Goal: Obtain resource: Download file/media

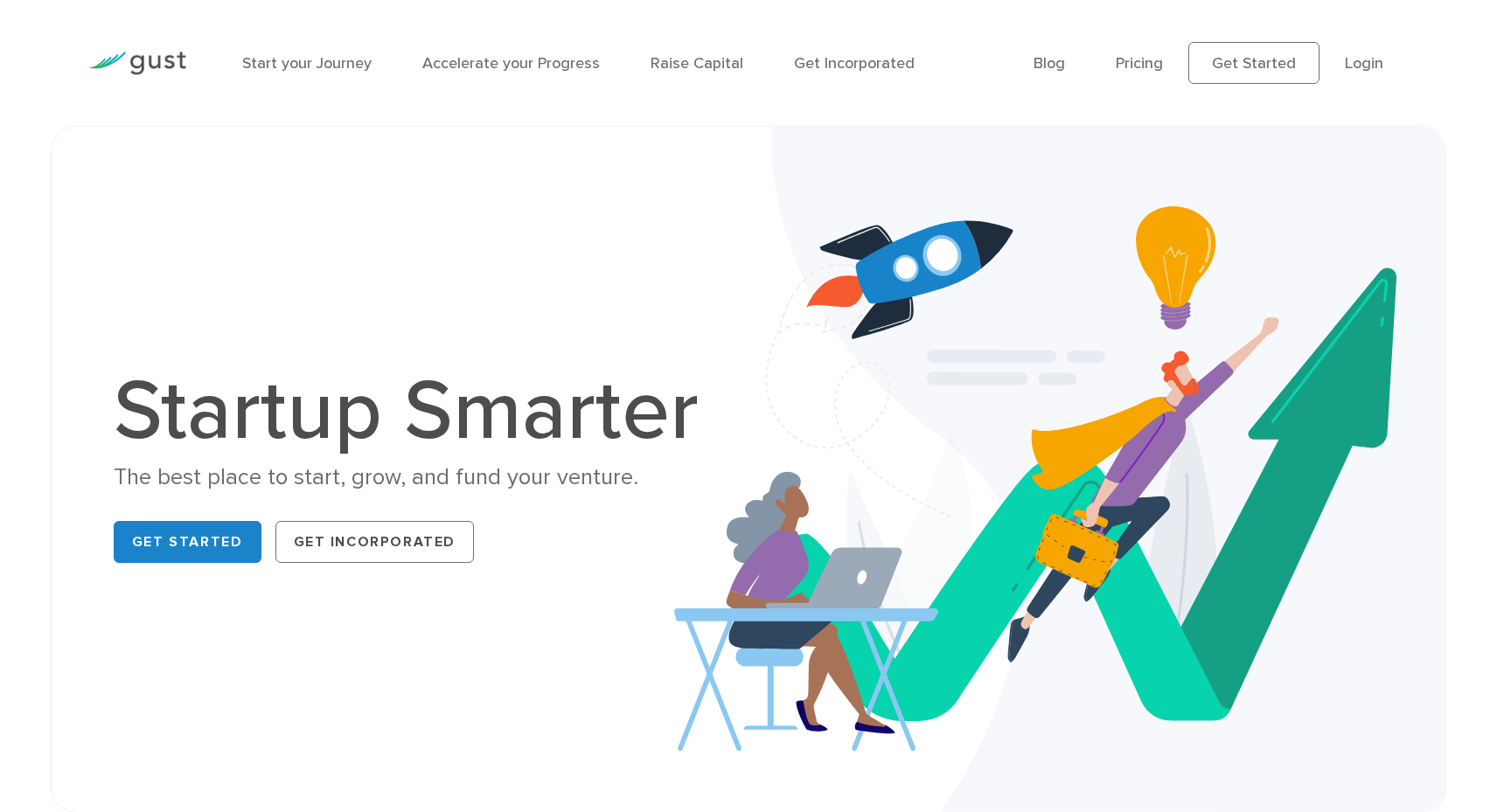
click at [1358, 74] on li "Login" at bounding box center [1364, 63] width 38 height 24
click at [1354, 63] on link "Login" at bounding box center [1364, 63] width 38 height 18
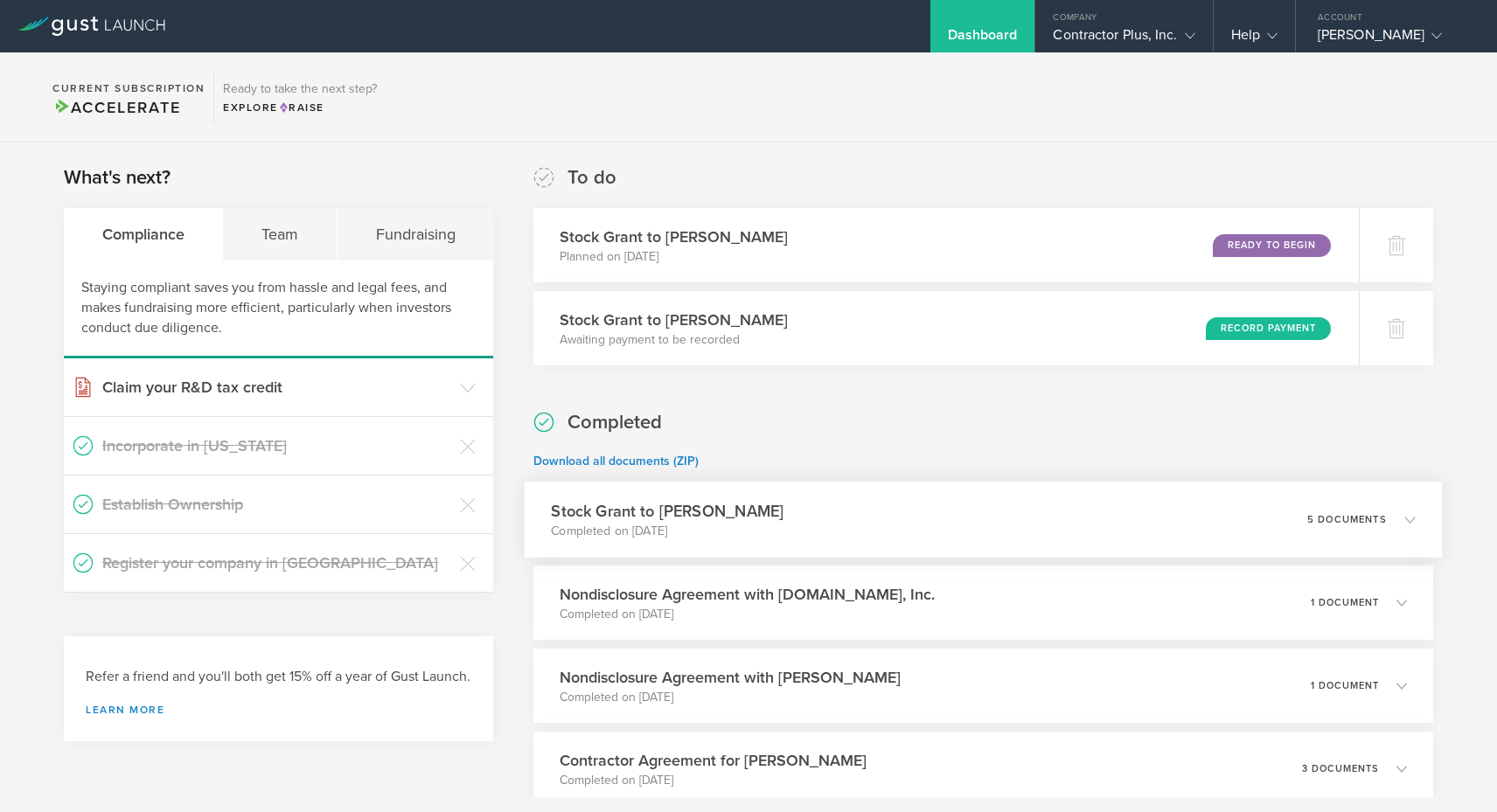
click at [783, 527] on p "Completed on [DATE]" at bounding box center [668, 531] width 233 height 17
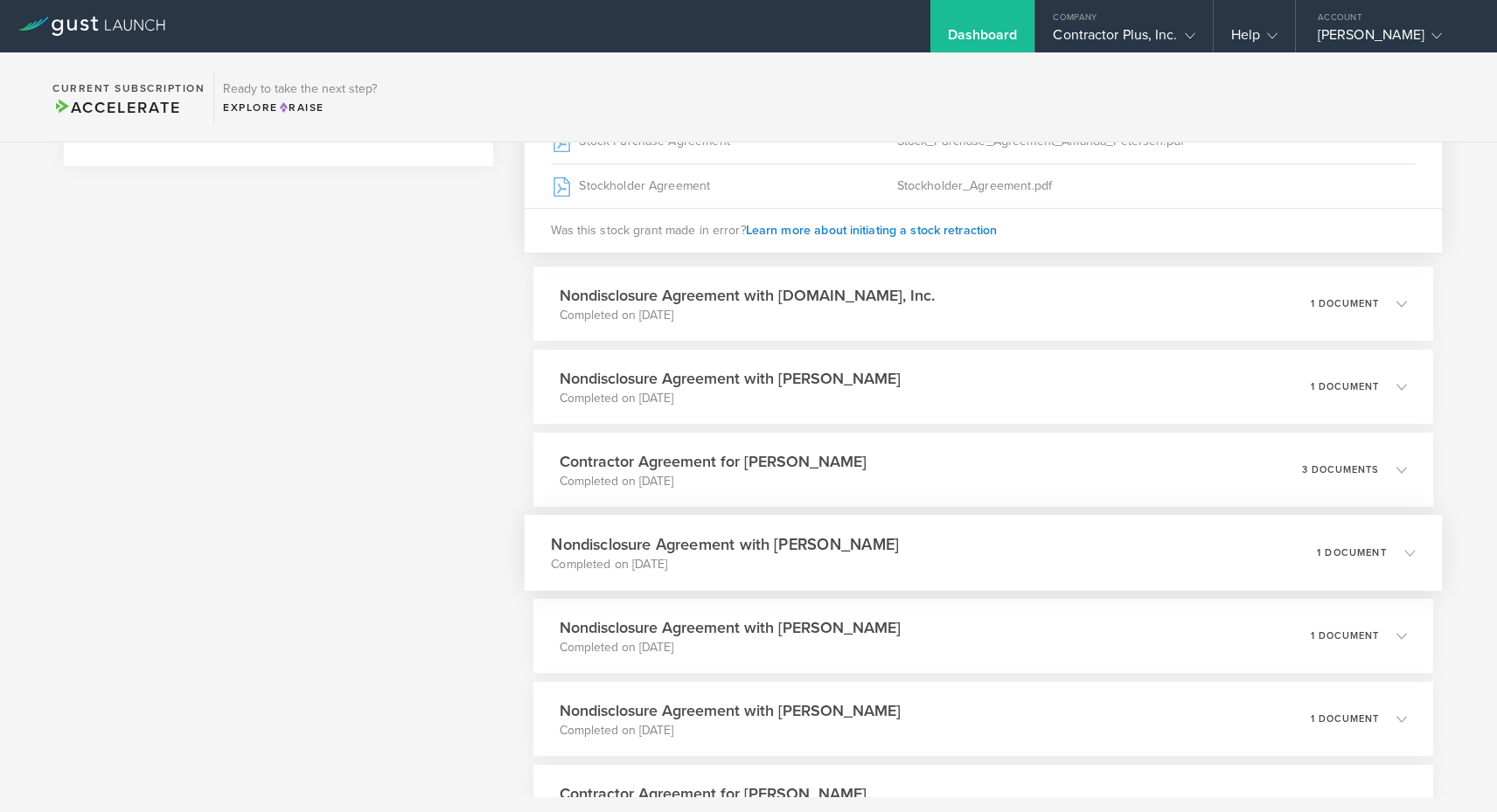
scroll to position [48, 0]
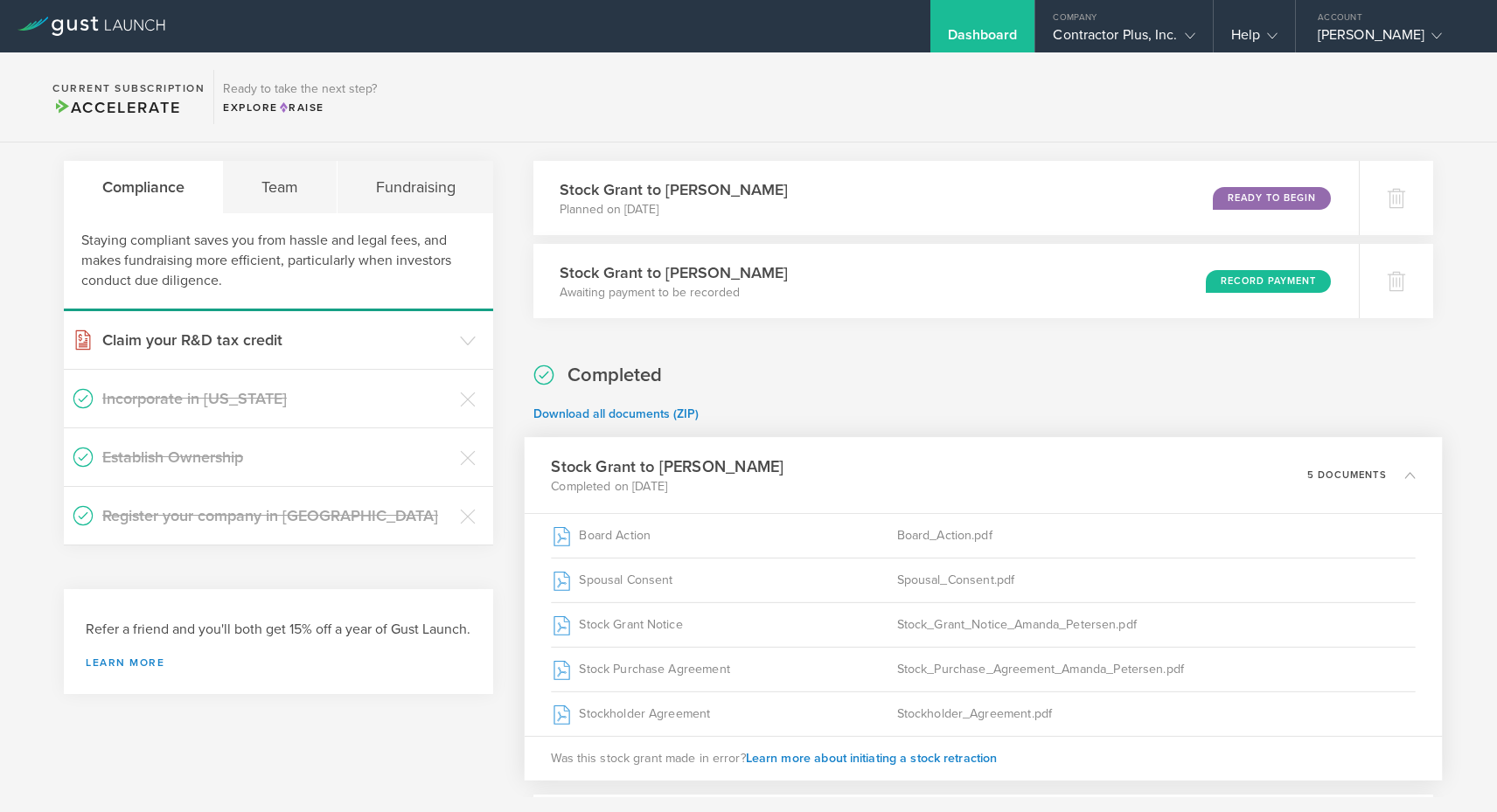
click at [842, 473] on div "Stock Grant to [PERSON_NAME] Completed on [DATE] 5 documents" at bounding box center [983, 475] width 917 height 76
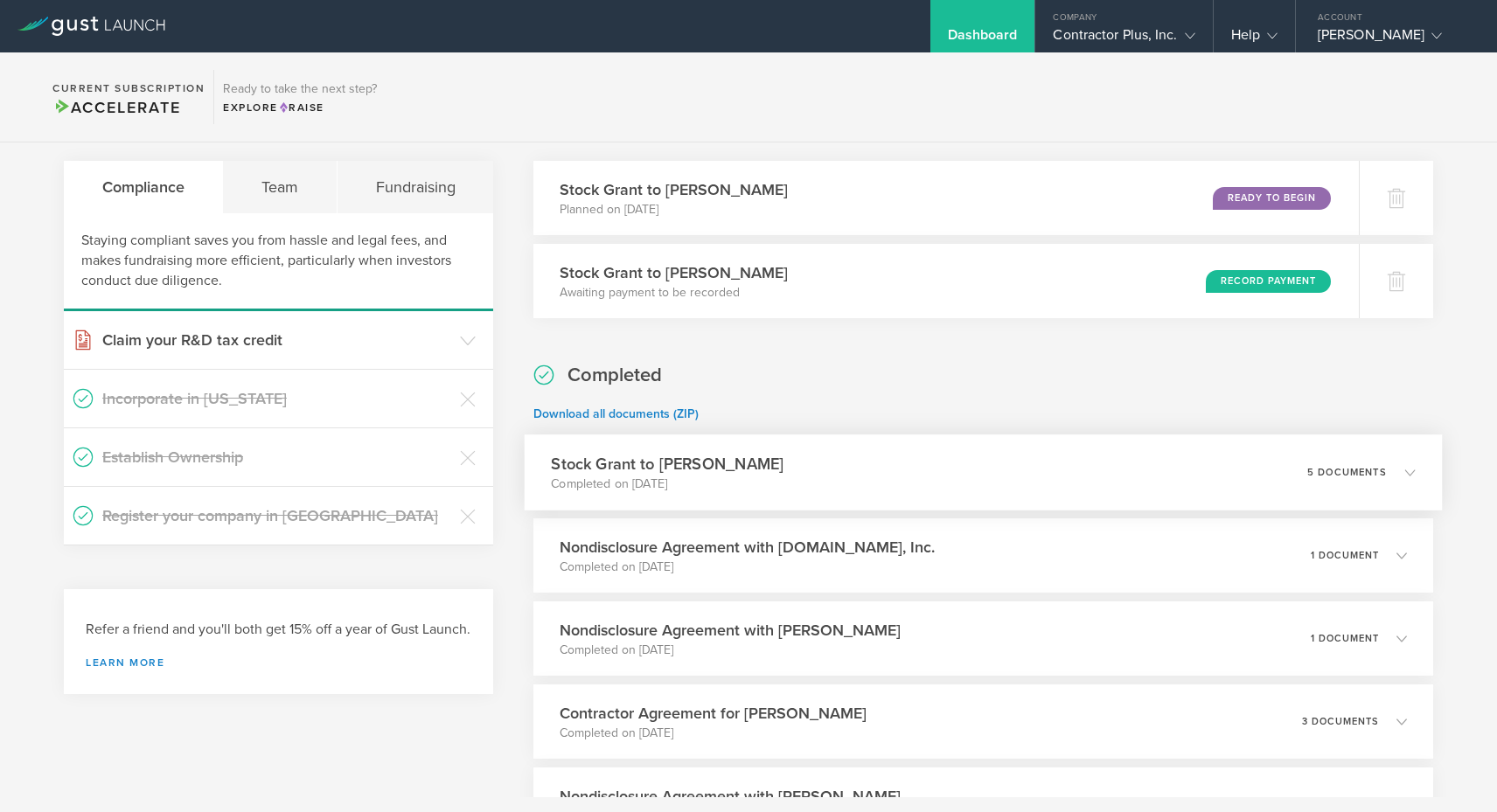
click at [846, 477] on div "Stock Grant to [PERSON_NAME] Completed on [DATE] 5 documents" at bounding box center [983, 472] width 917 height 76
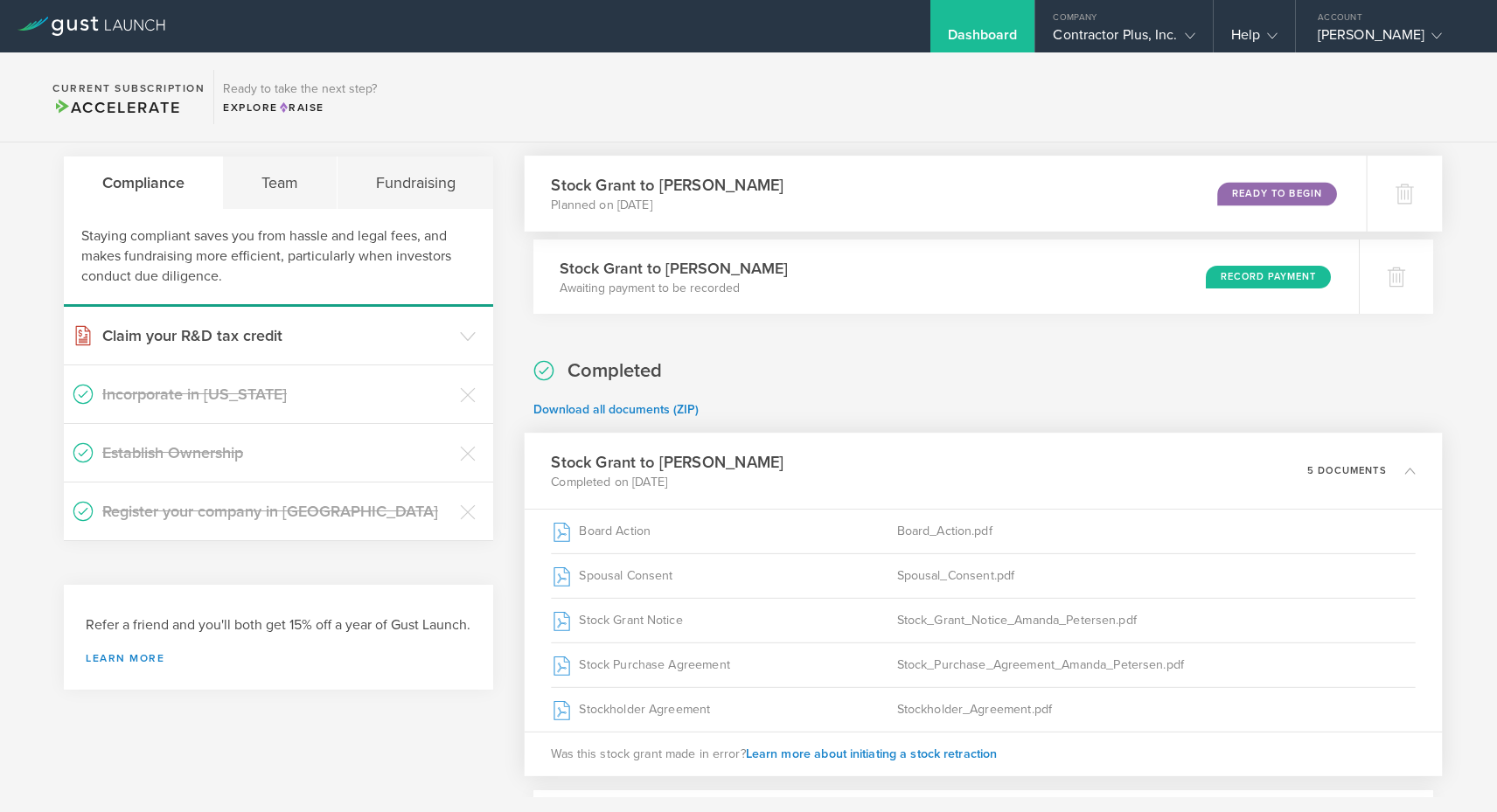
scroll to position [88, 0]
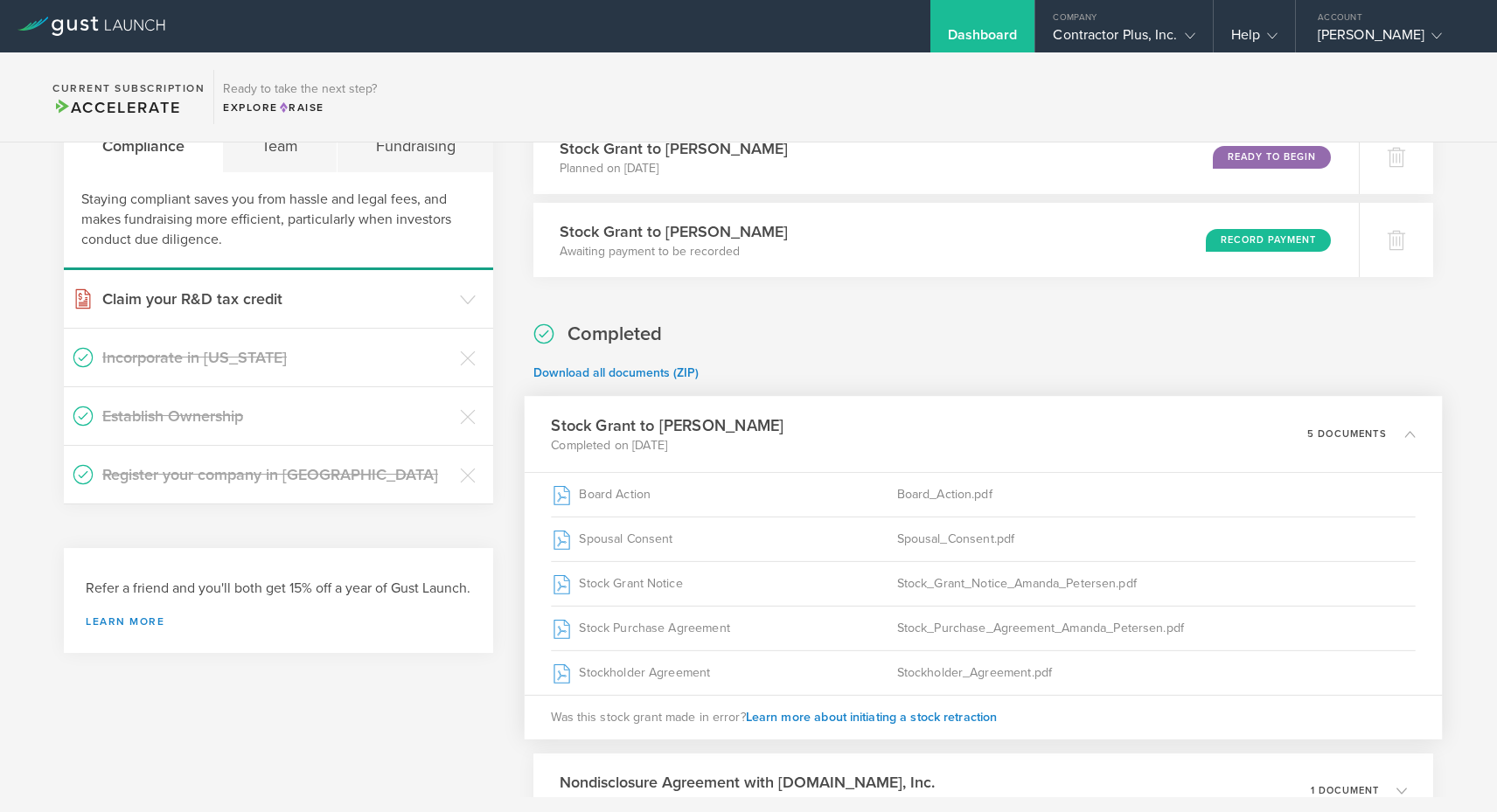
click at [732, 417] on h3 "Stock Grant to [PERSON_NAME]" at bounding box center [668, 426] width 233 height 24
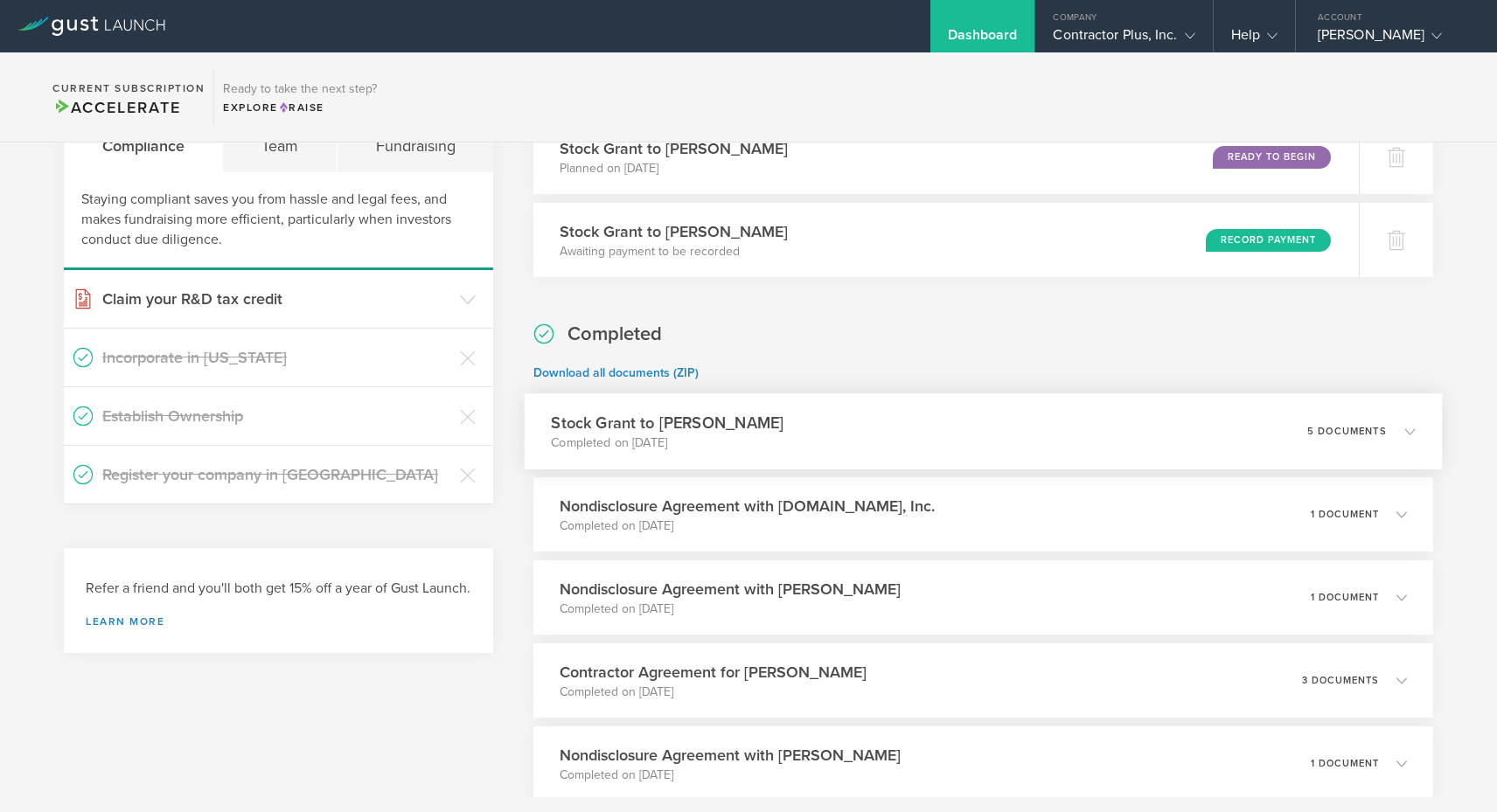
click at [732, 417] on h3 "Stock Grant to [PERSON_NAME]" at bounding box center [668, 423] width 233 height 24
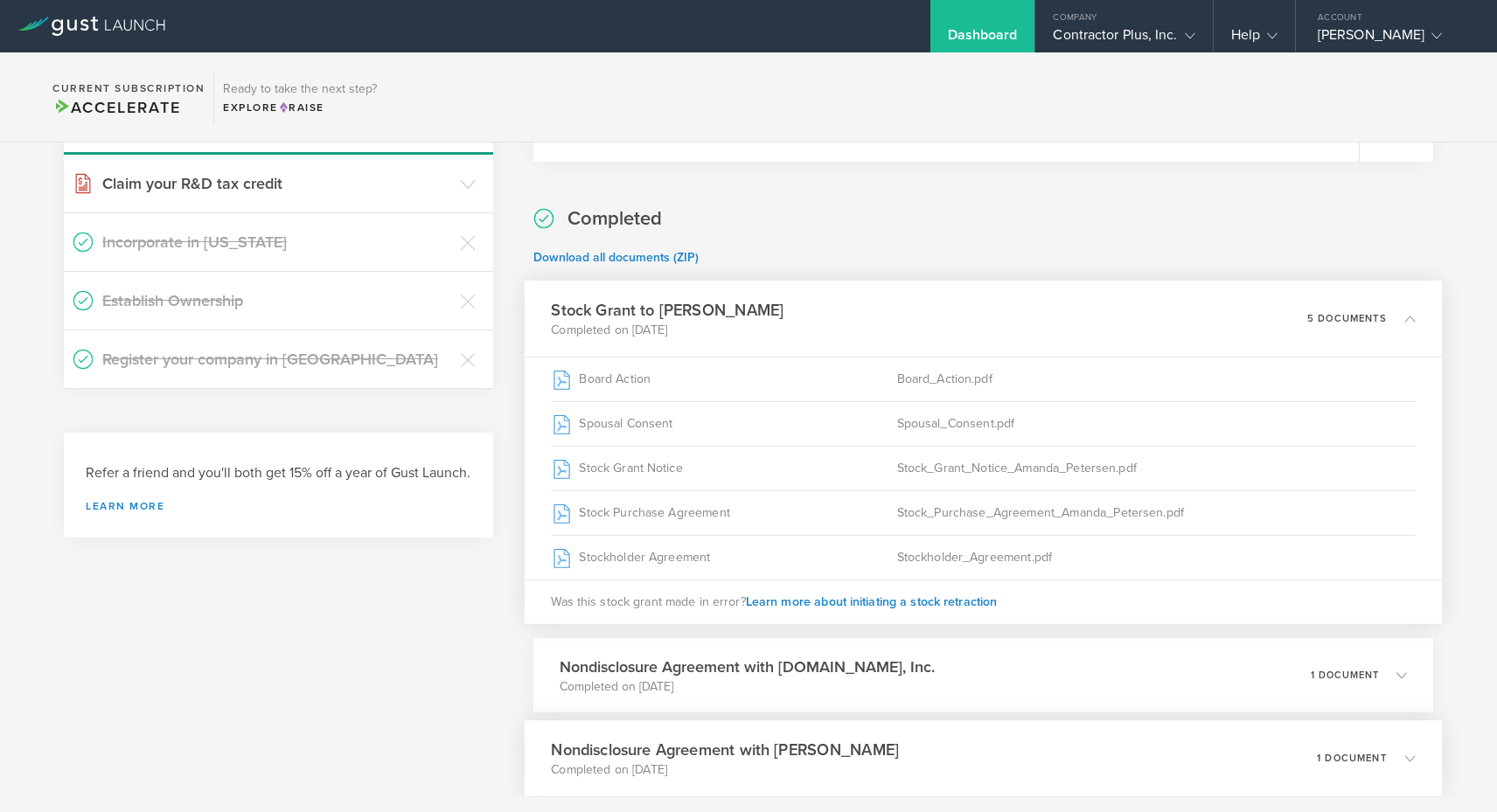
scroll to position [187, 0]
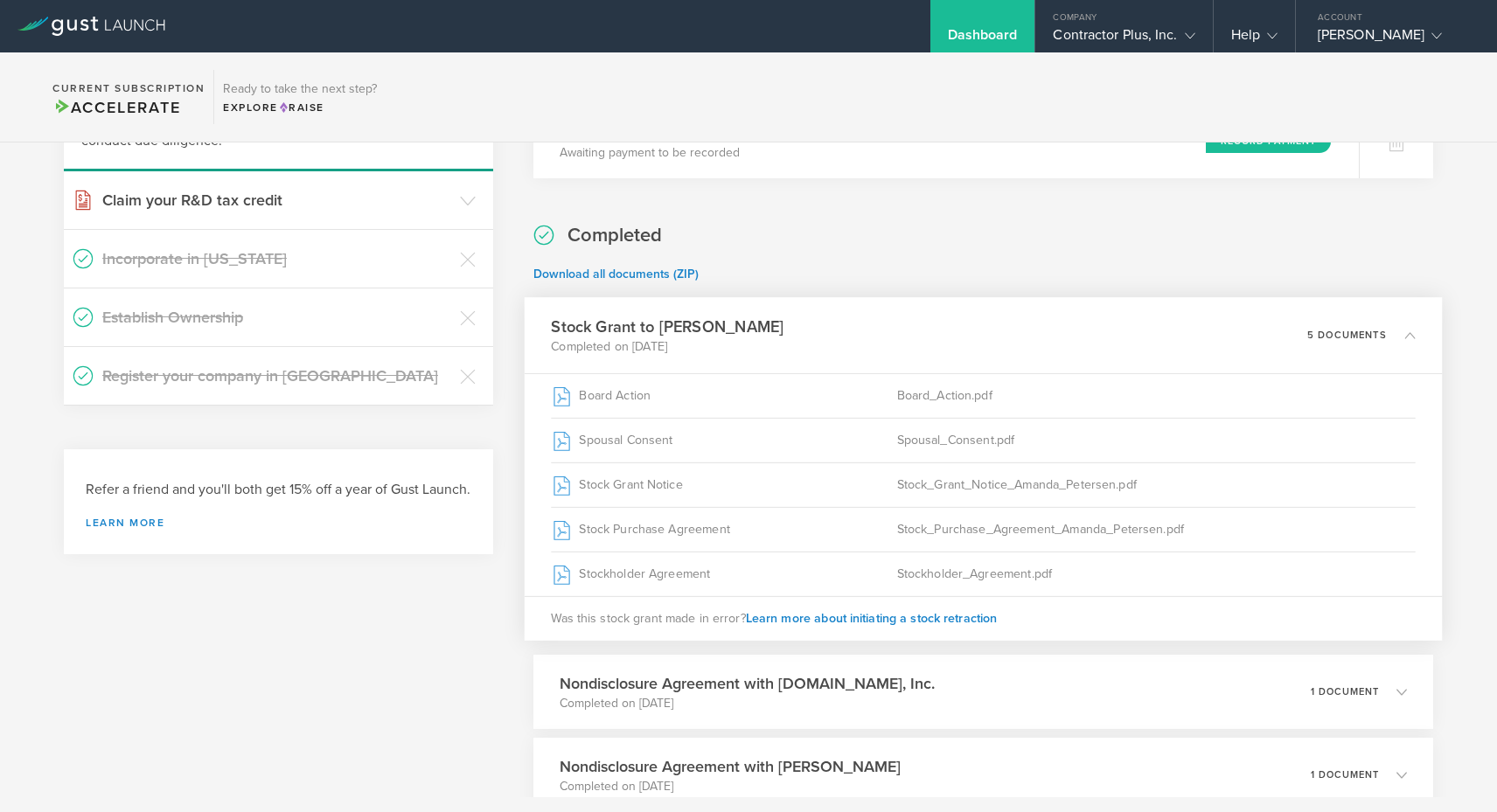
click at [1305, 346] on div "Stock Grant to [PERSON_NAME] Completed on [DATE] 5 documents" at bounding box center [983, 335] width 917 height 76
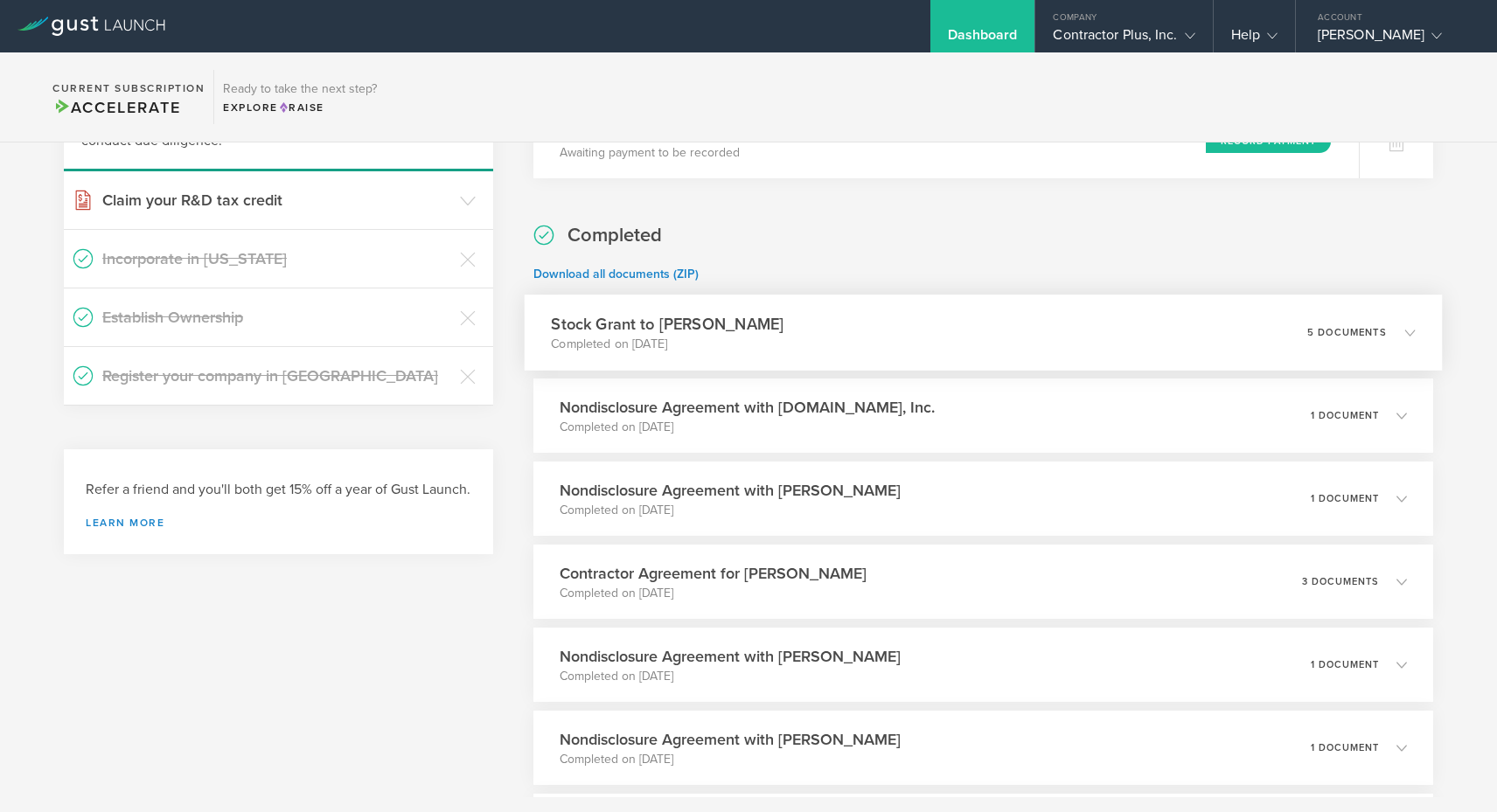
click at [902, 347] on div "Stock Grant to [PERSON_NAME] Completed on [DATE] 5 documents" at bounding box center [983, 332] width 917 height 76
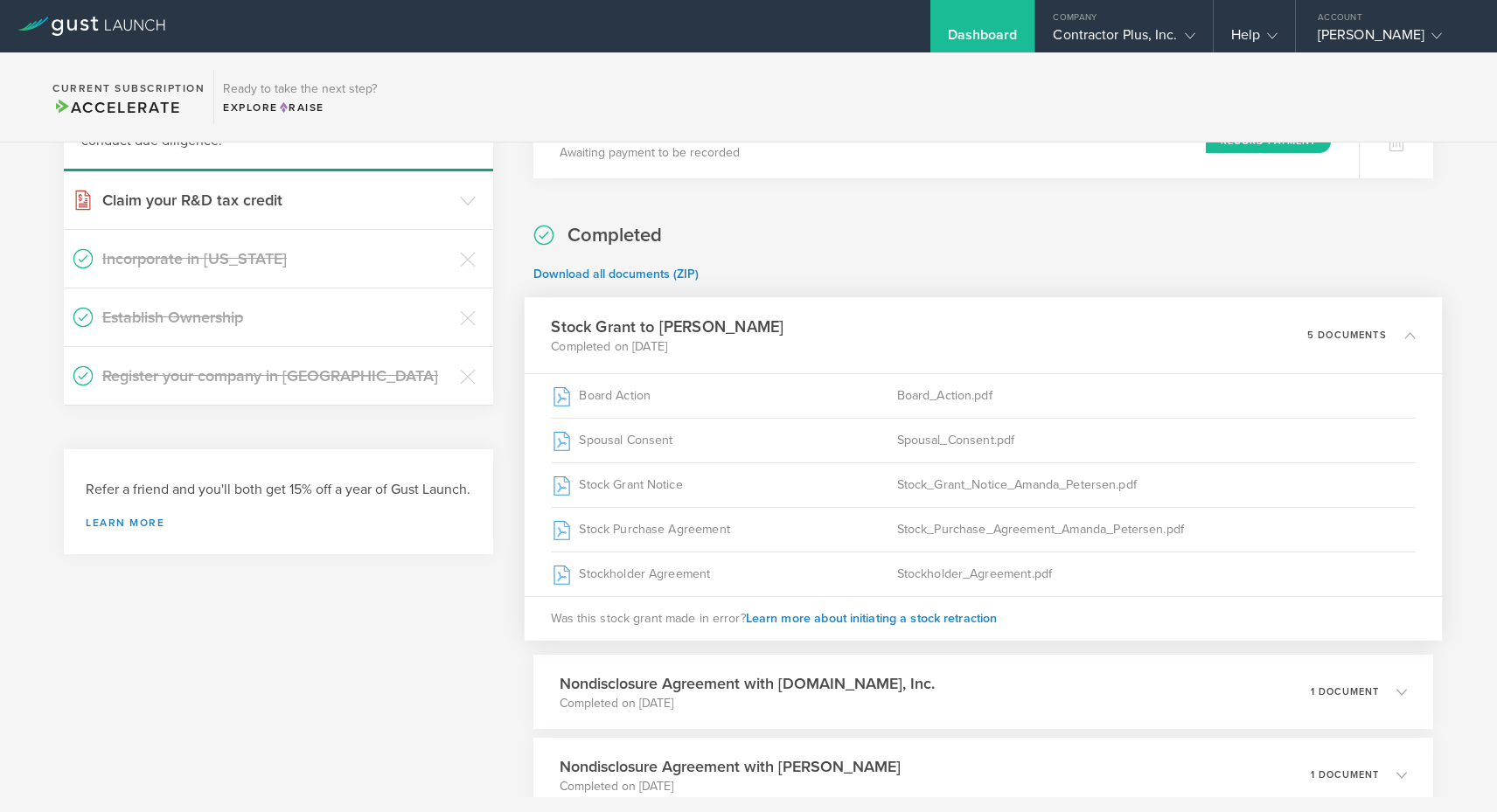
click at [902, 347] on div "Stock Grant to [PERSON_NAME] Completed on [DATE] 5 documents" at bounding box center [983, 335] width 917 height 76
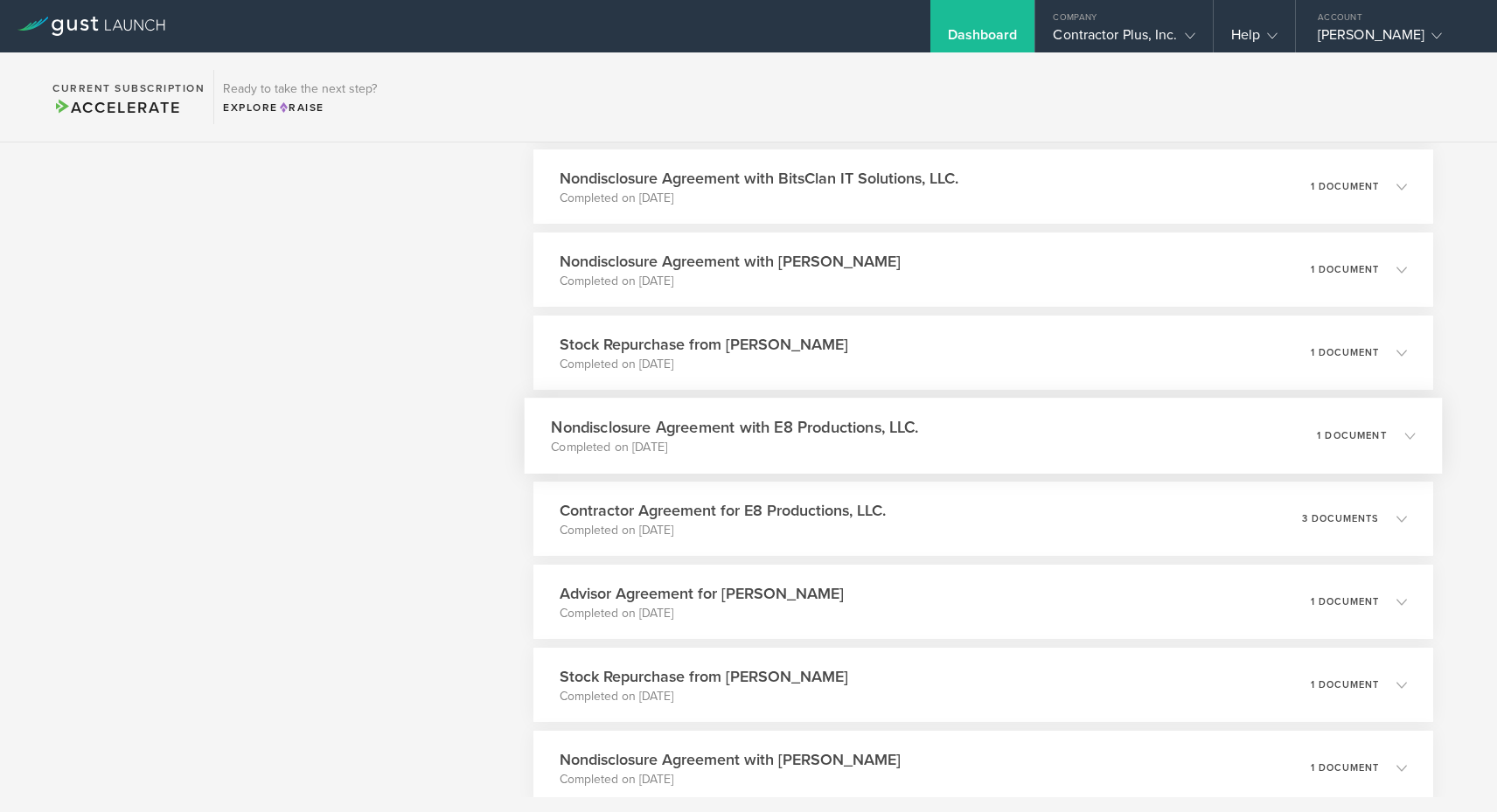
scroll to position [5216, 0]
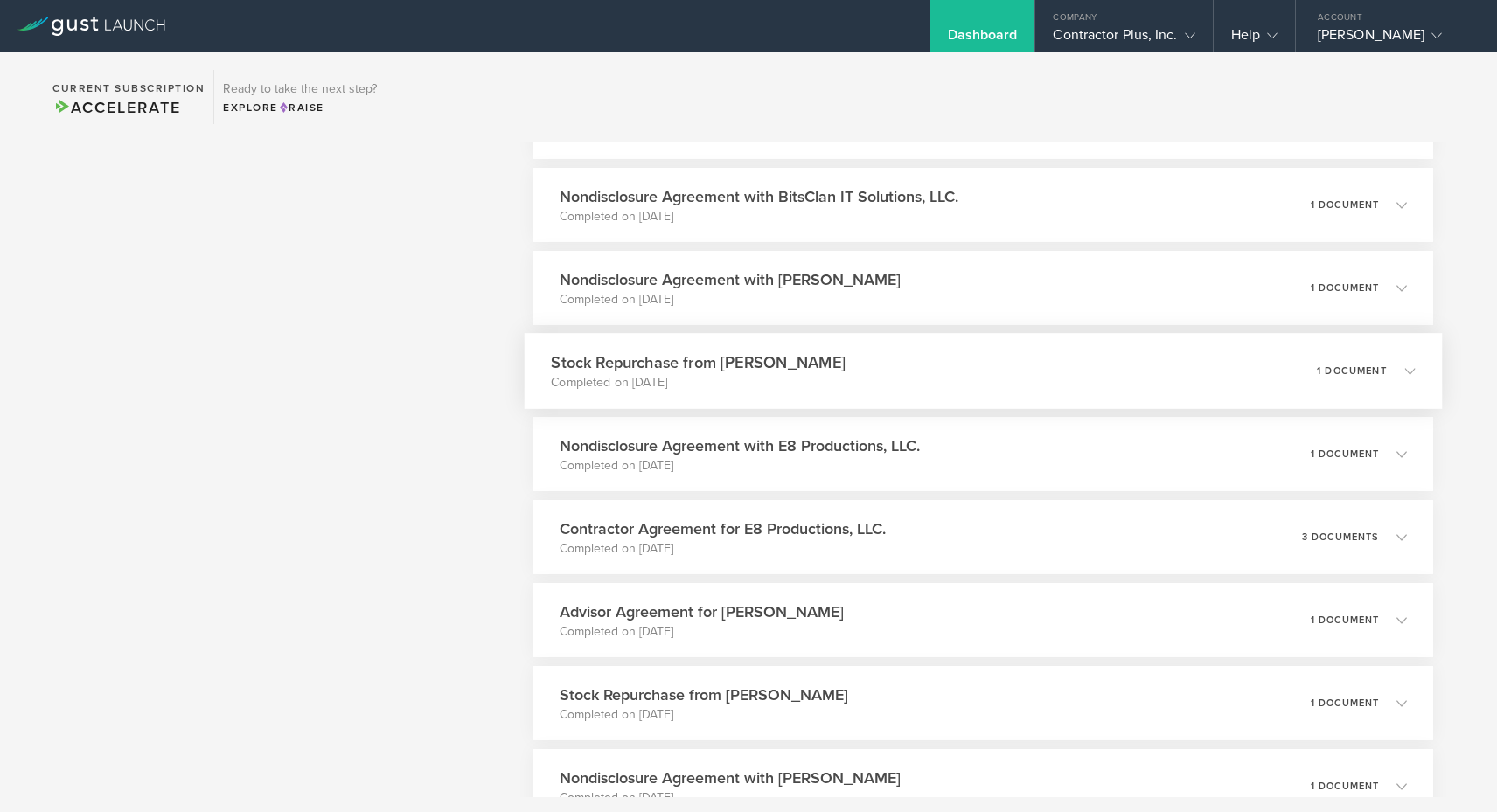
click at [842, 381] on div "Stock Repurchase from [PERSON_NAME] Completed on [DATE] 1 document" at bounding box center [983, 371] width 917 height 76
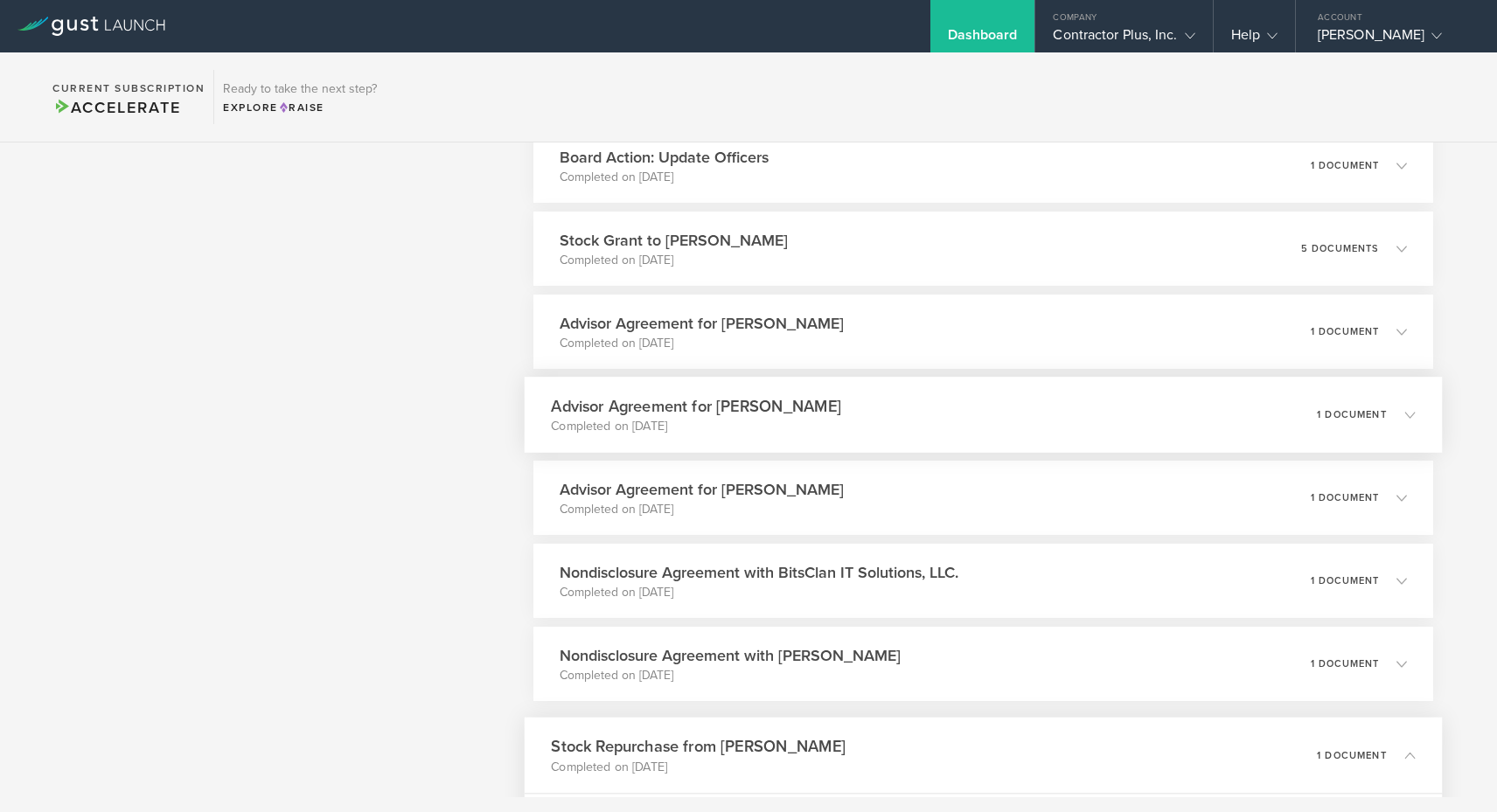
scroll to position [4823, 0]
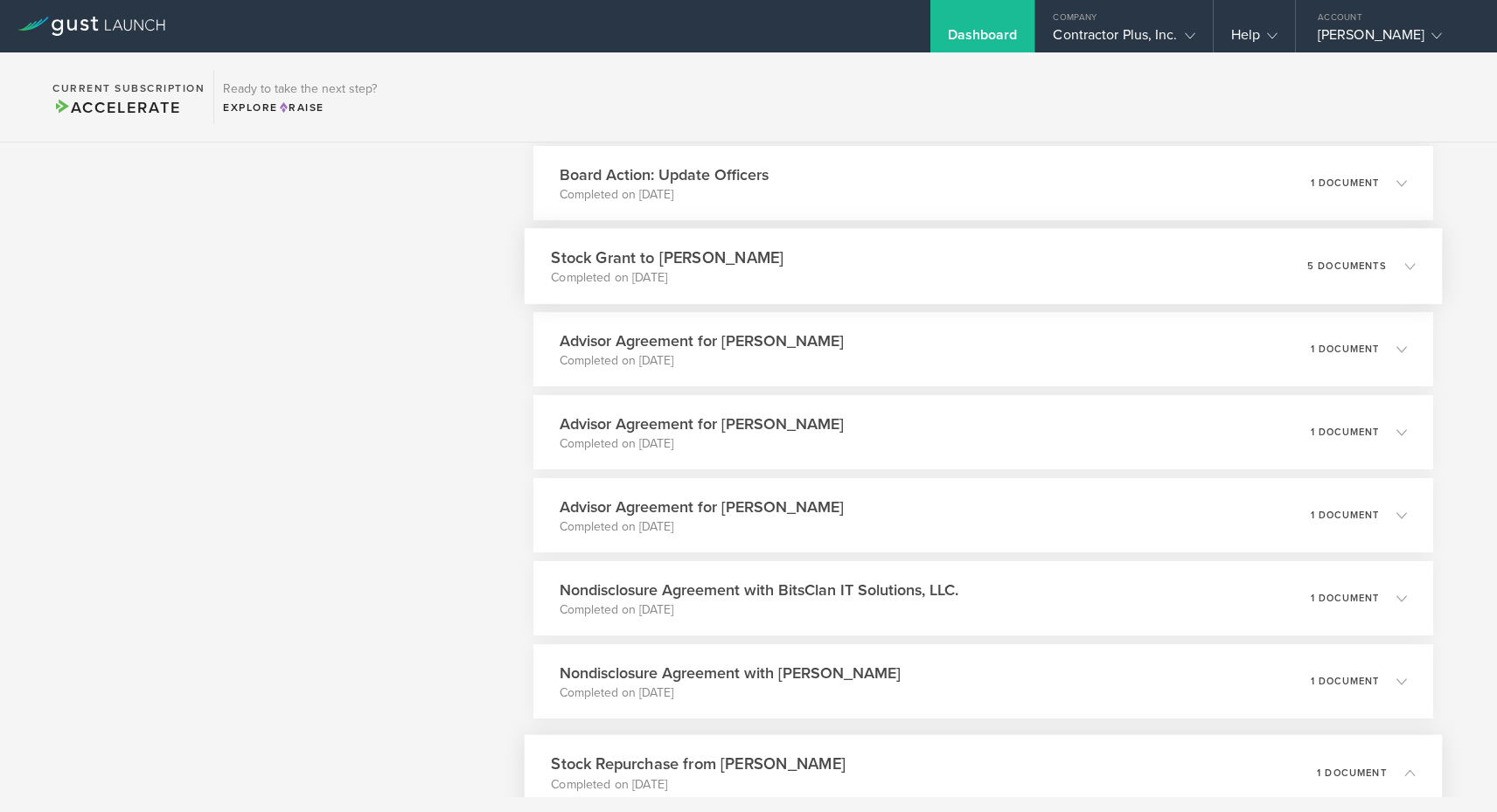
click at [785, 283] on p "Completed on [DATE]" at bounding box center [668, 277] width 233 height 17
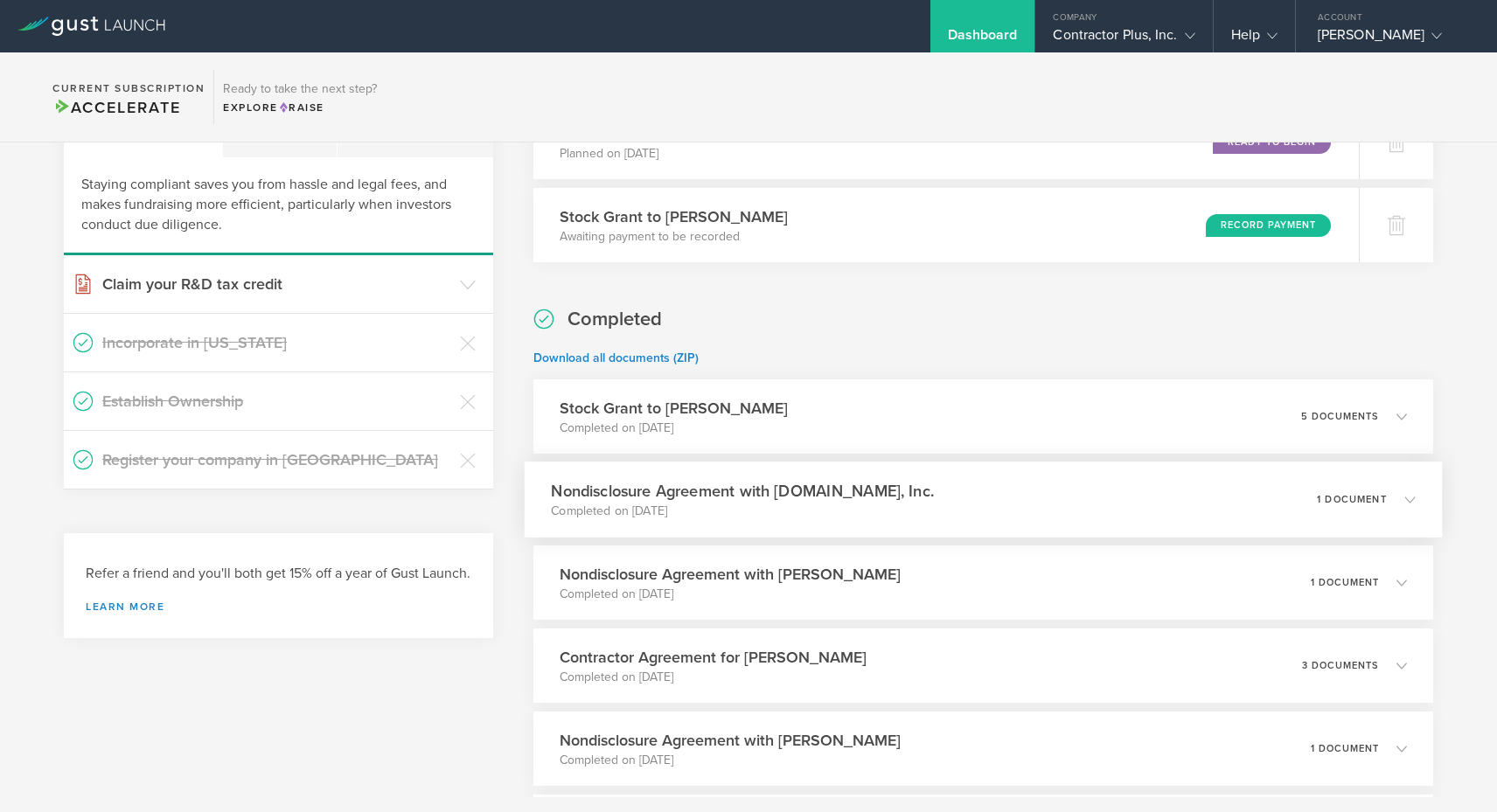
scroll to position [85, 0]
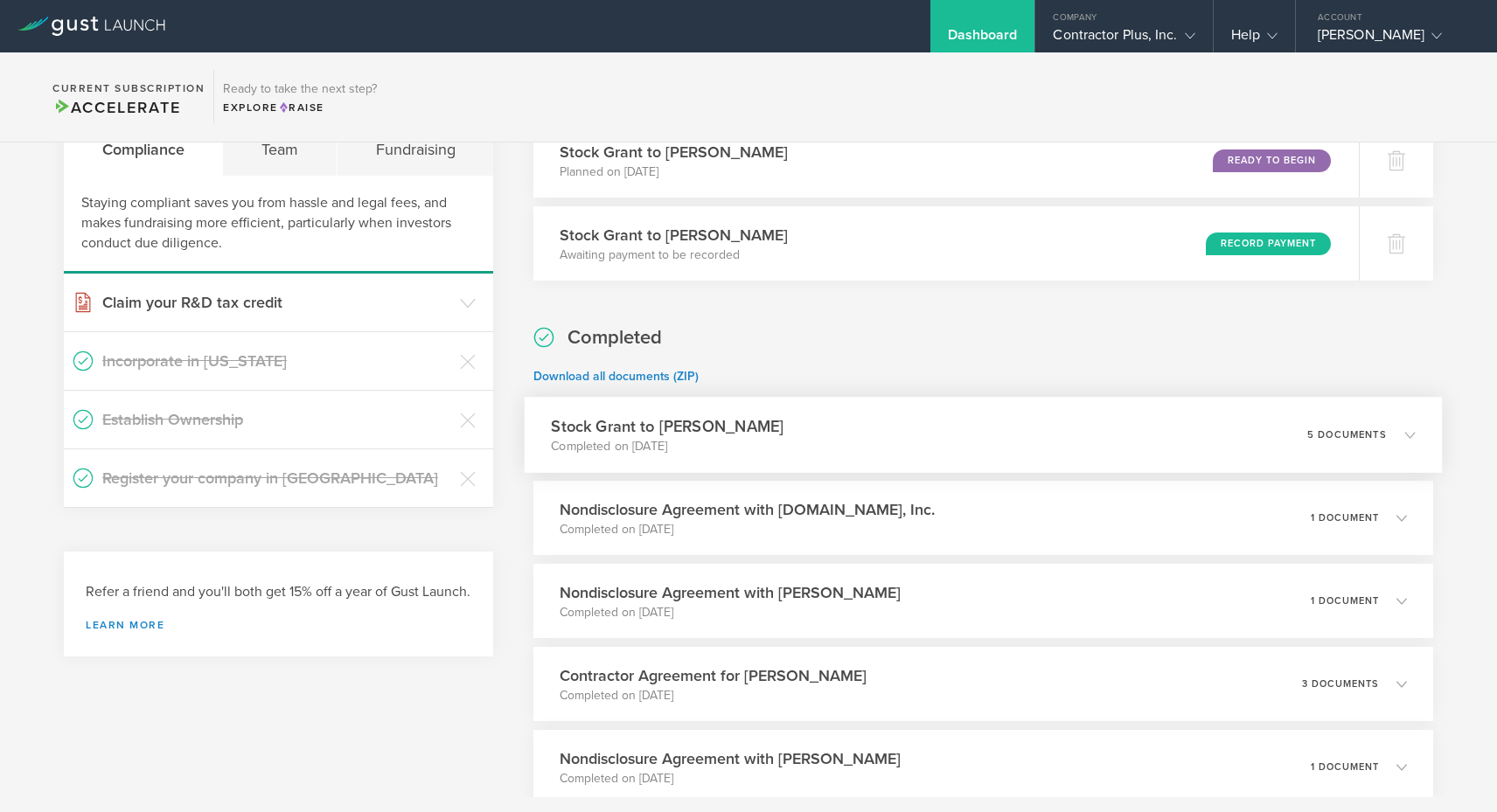
click at [806, 433] on div "Stock Grant to [PERSON_NAME] Completed on [DATE] 5 documents" at bounding box center [983, 435] width 917 height 76
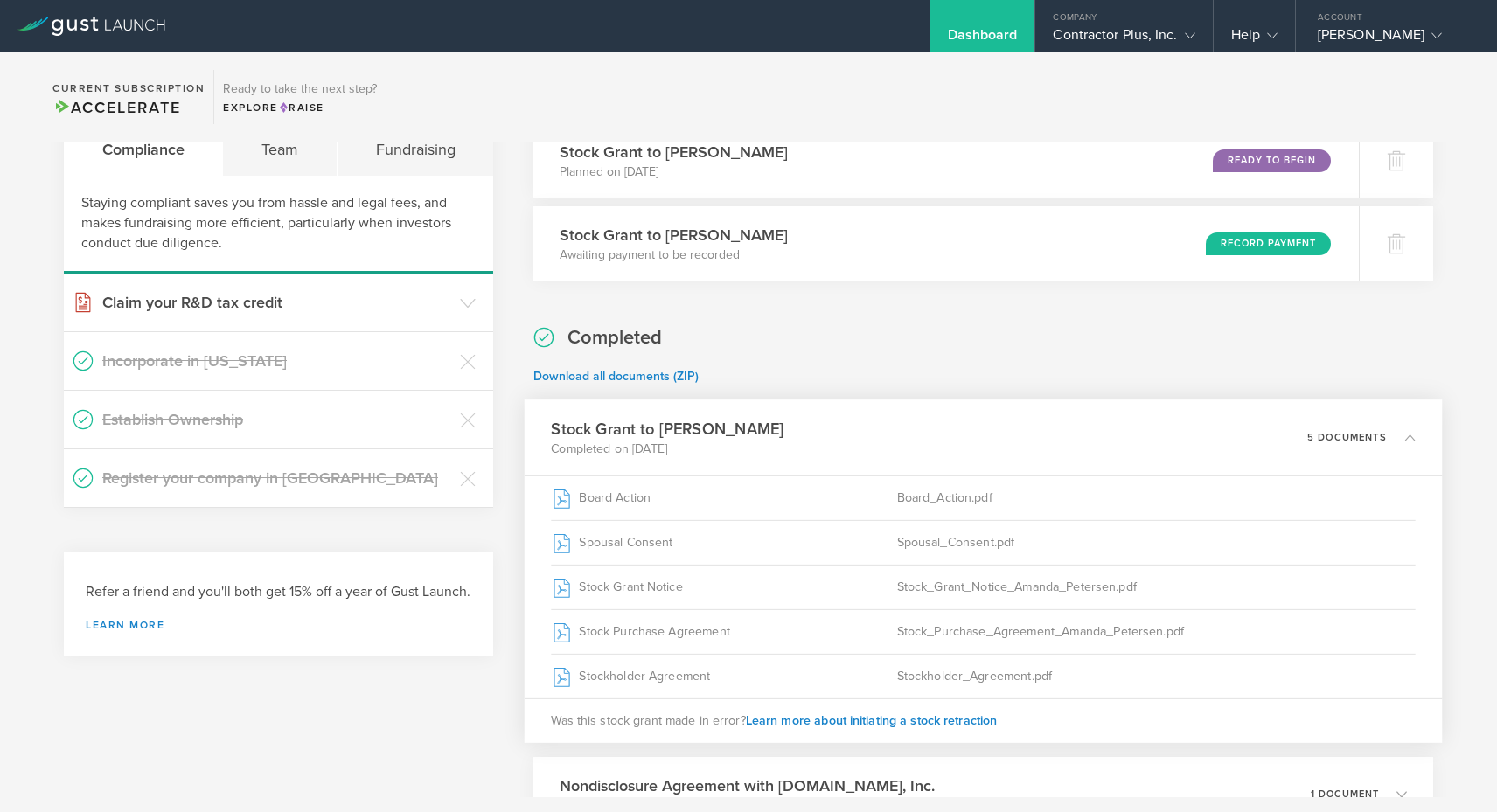
click at [702, 413] on div "Stock Grant to [PERSON_NAME] Completed on [DATE] 5 documents" at bounding box center [983, 438] width 917 height 76
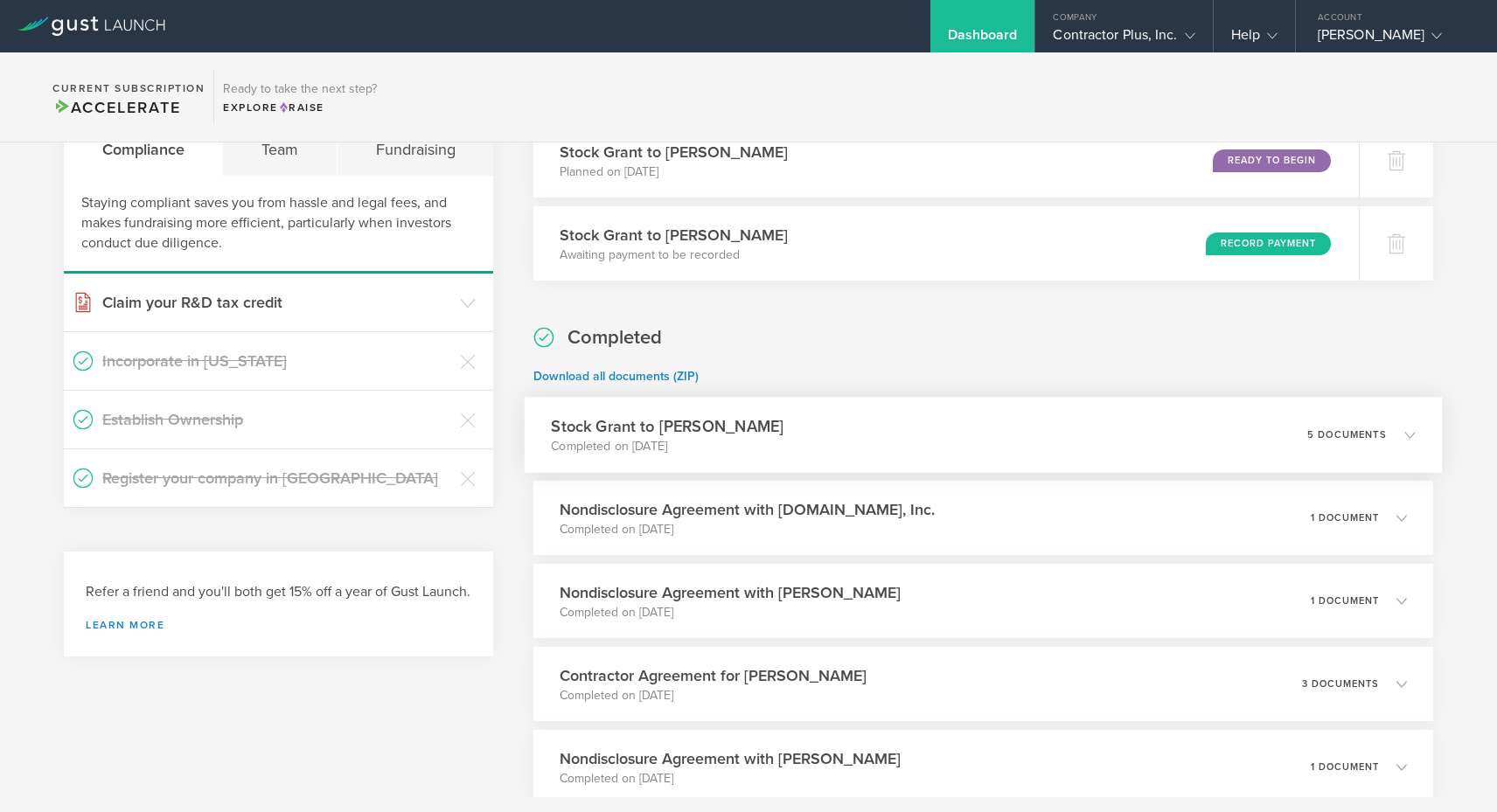
click at [702, 435] on h3 "Stock Grant to [PERSON_NAME]" at bounding box center [668, 427] width 233 height 24
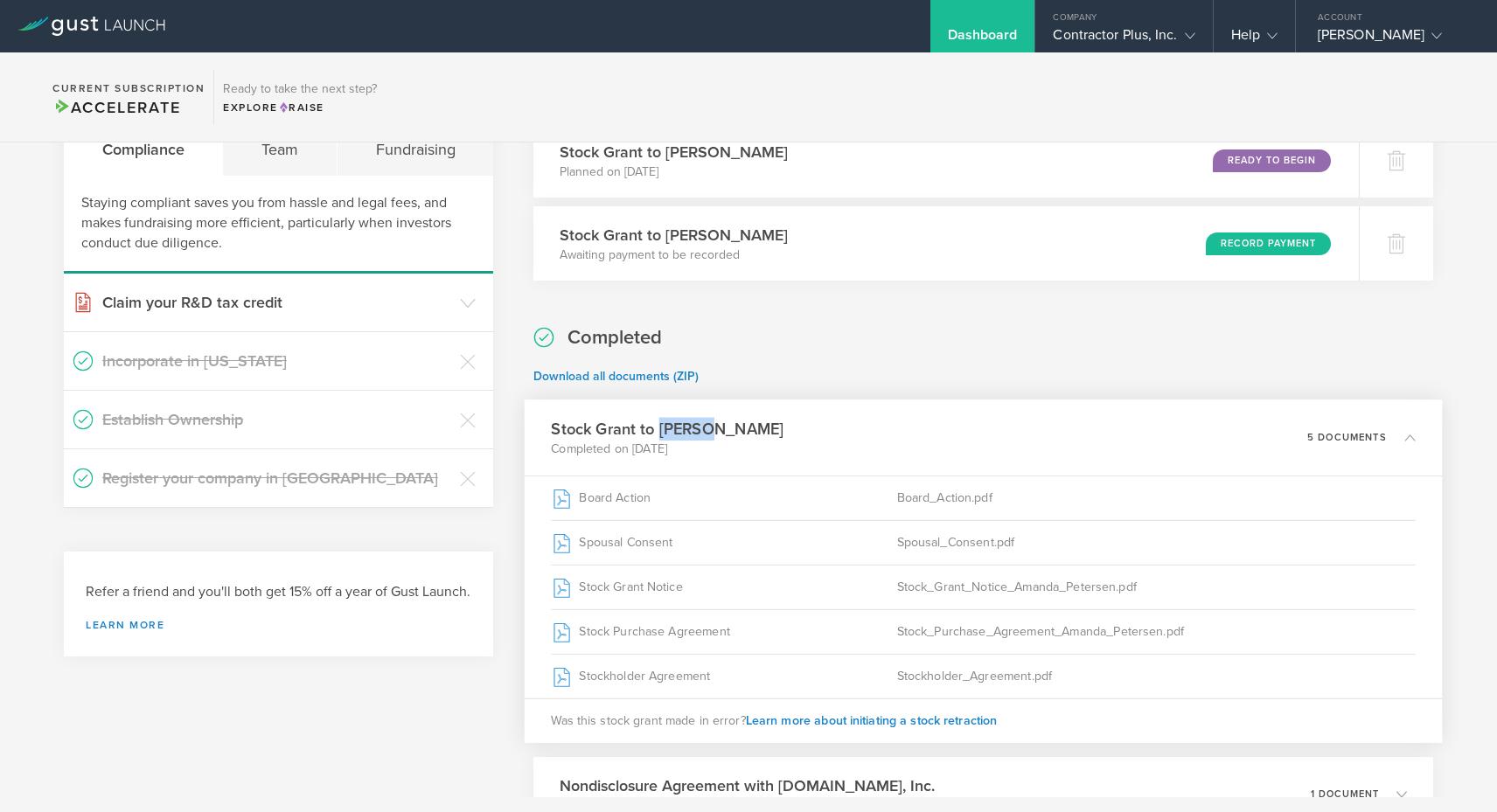
click at [702, 435] on h3 "Stock Grant to [PERSON_NAME]" at bounding box center [668, 429] width 233 height 24
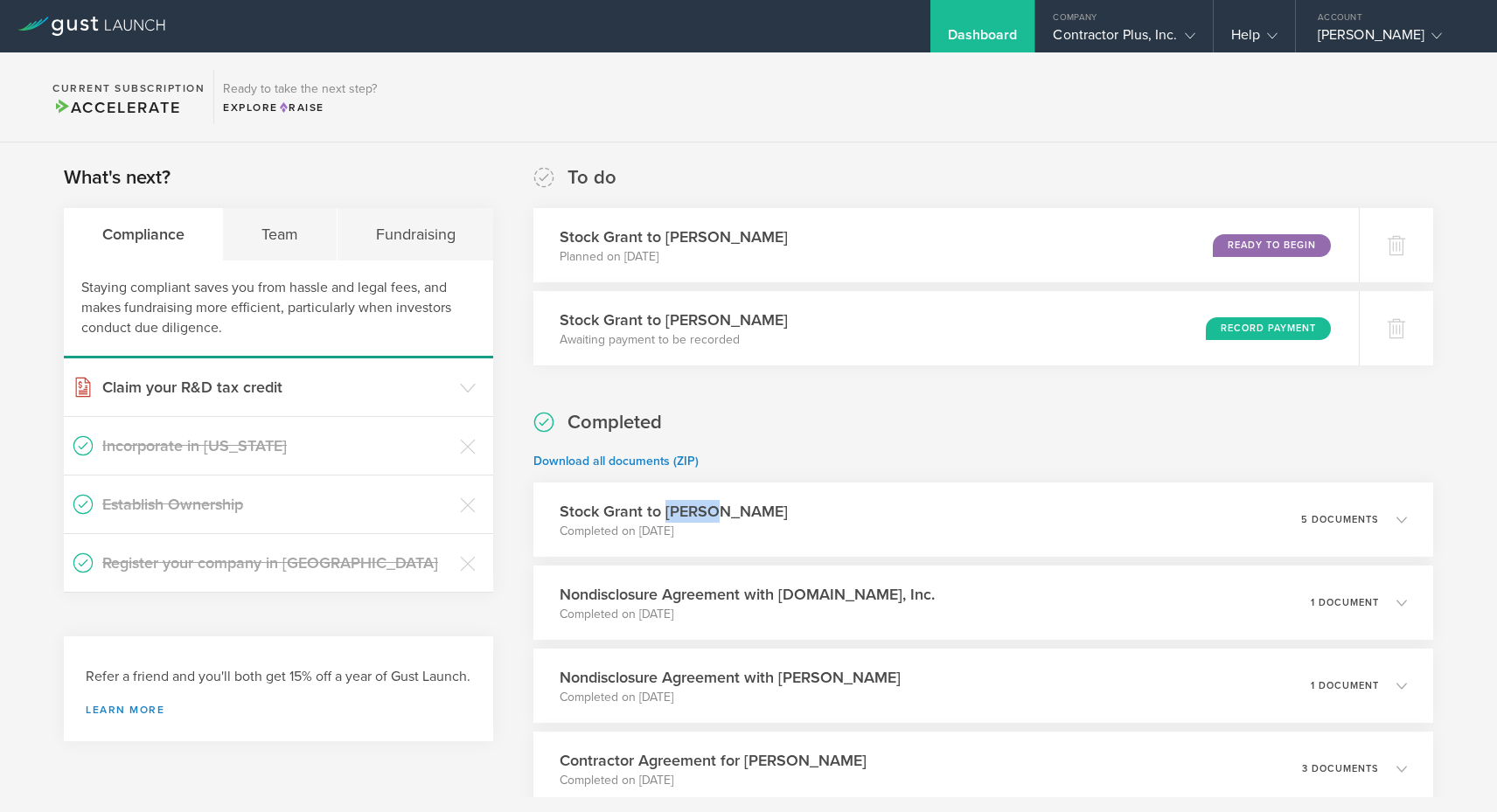
scroll to position [0, 0]
click at [1123, 32] on div "Contractor Plus, Inc." at bounding box center [1123, 39] width 142 height 27
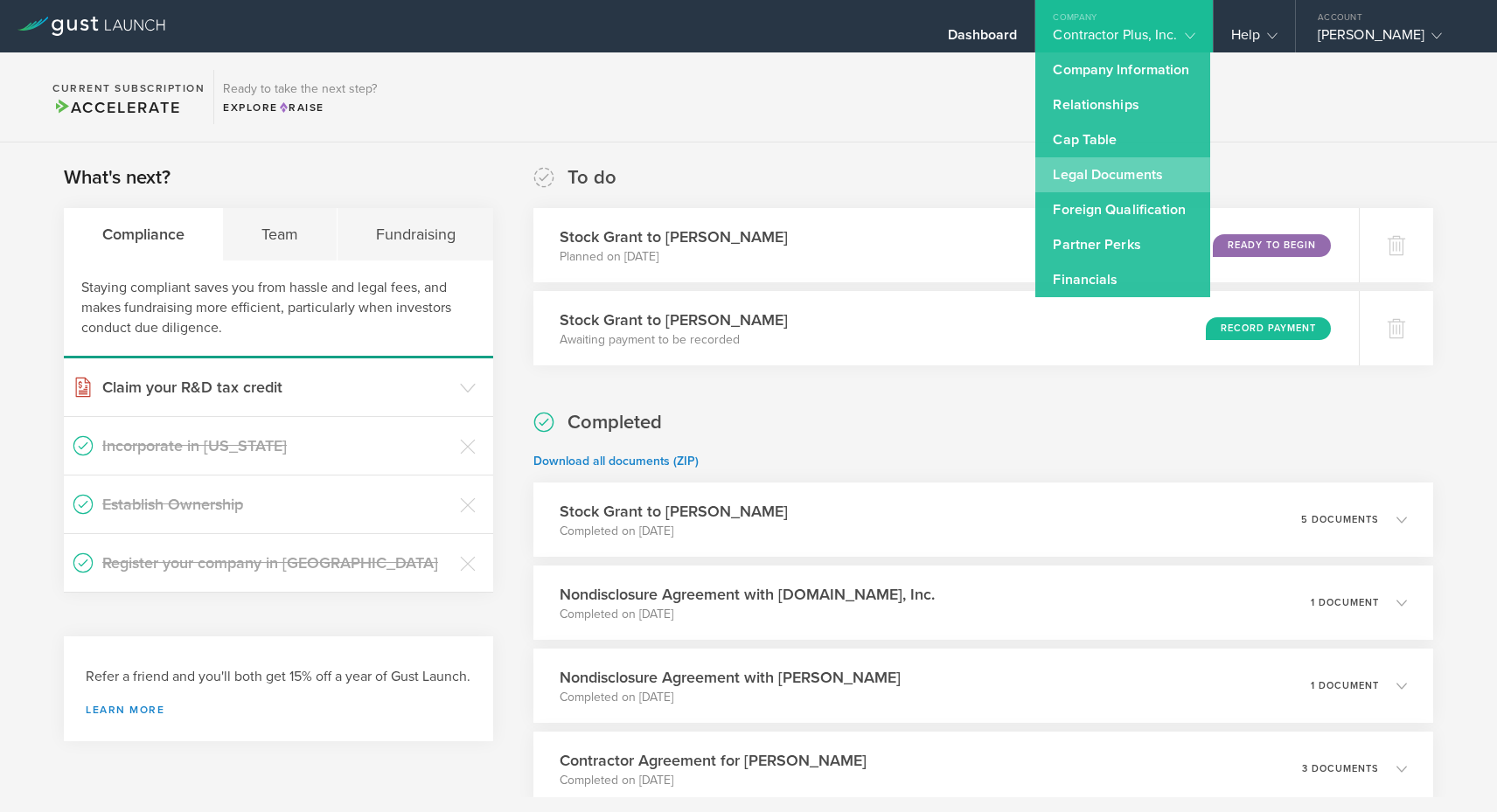
click at [1127, 176] on link "Legal Documents" at bounding box center [1123, 175] width 175 height 35
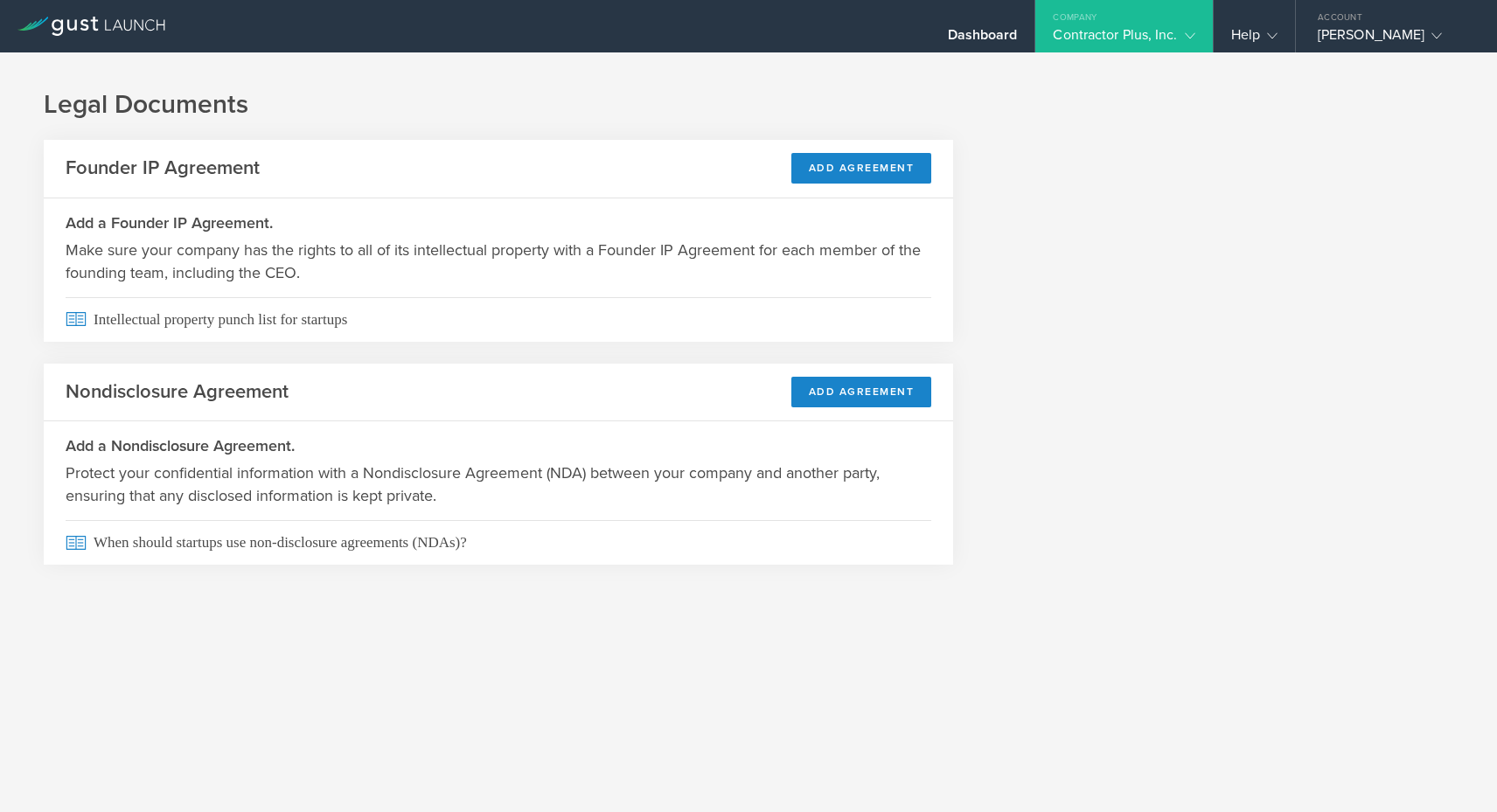
click at [1125, 31] on div "Contractor Plus, Inc." at bounding box center [1123, 39] width 142 height 27
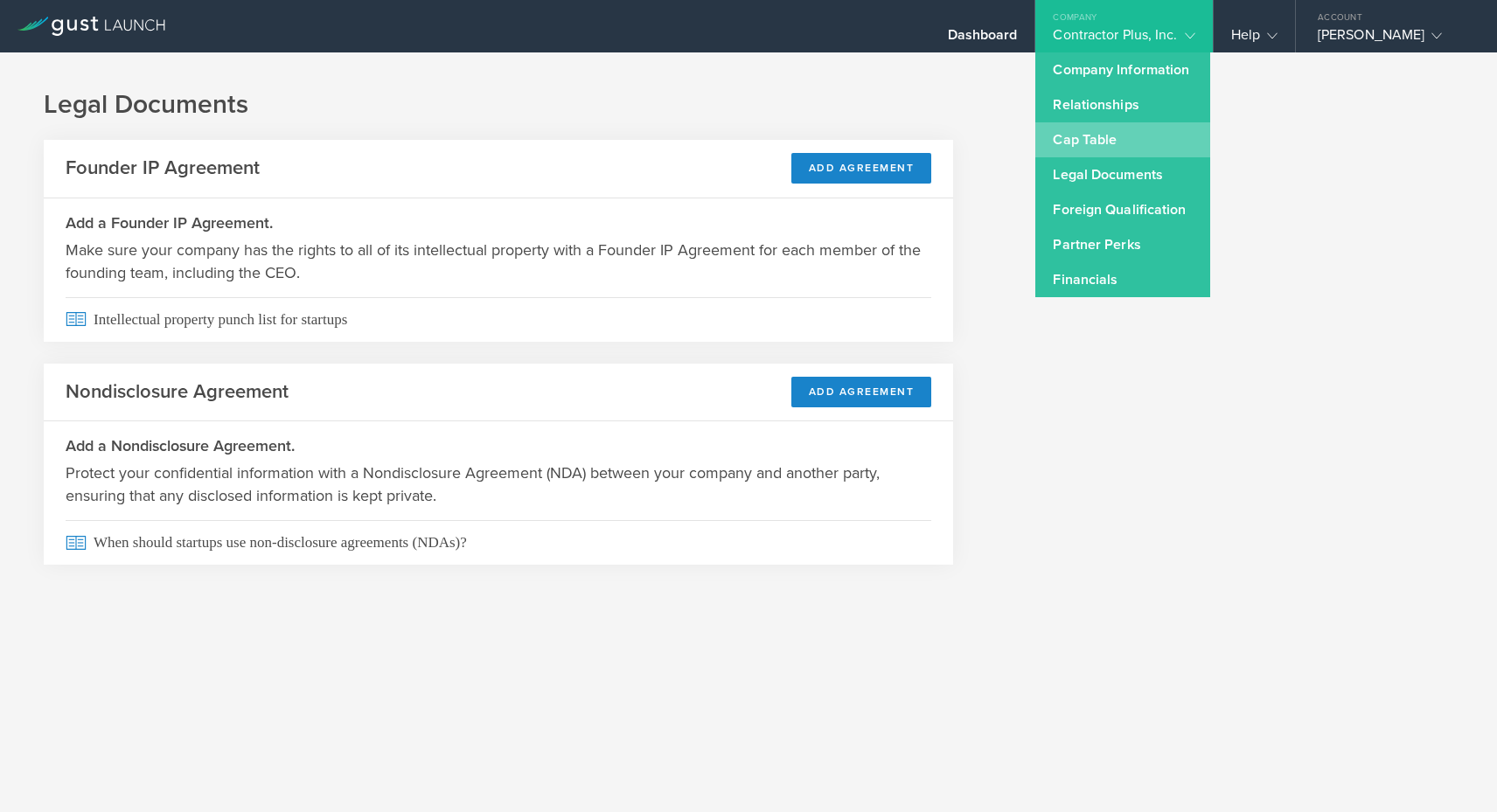
click at [1116, 128] on link "Cap Table" at bounding box center [1123, 140] width 175 height 35
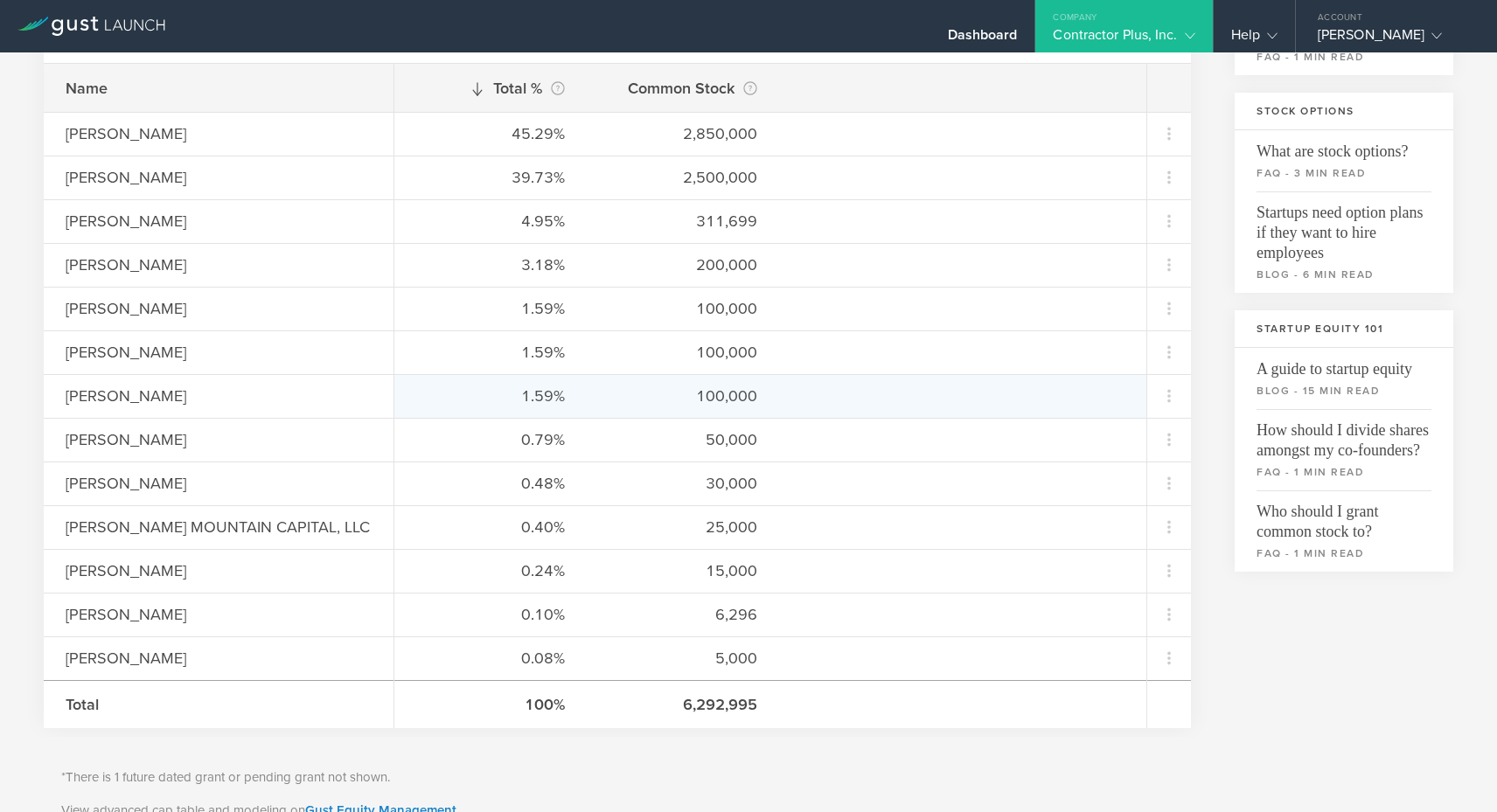
scroll to position [335, 0]
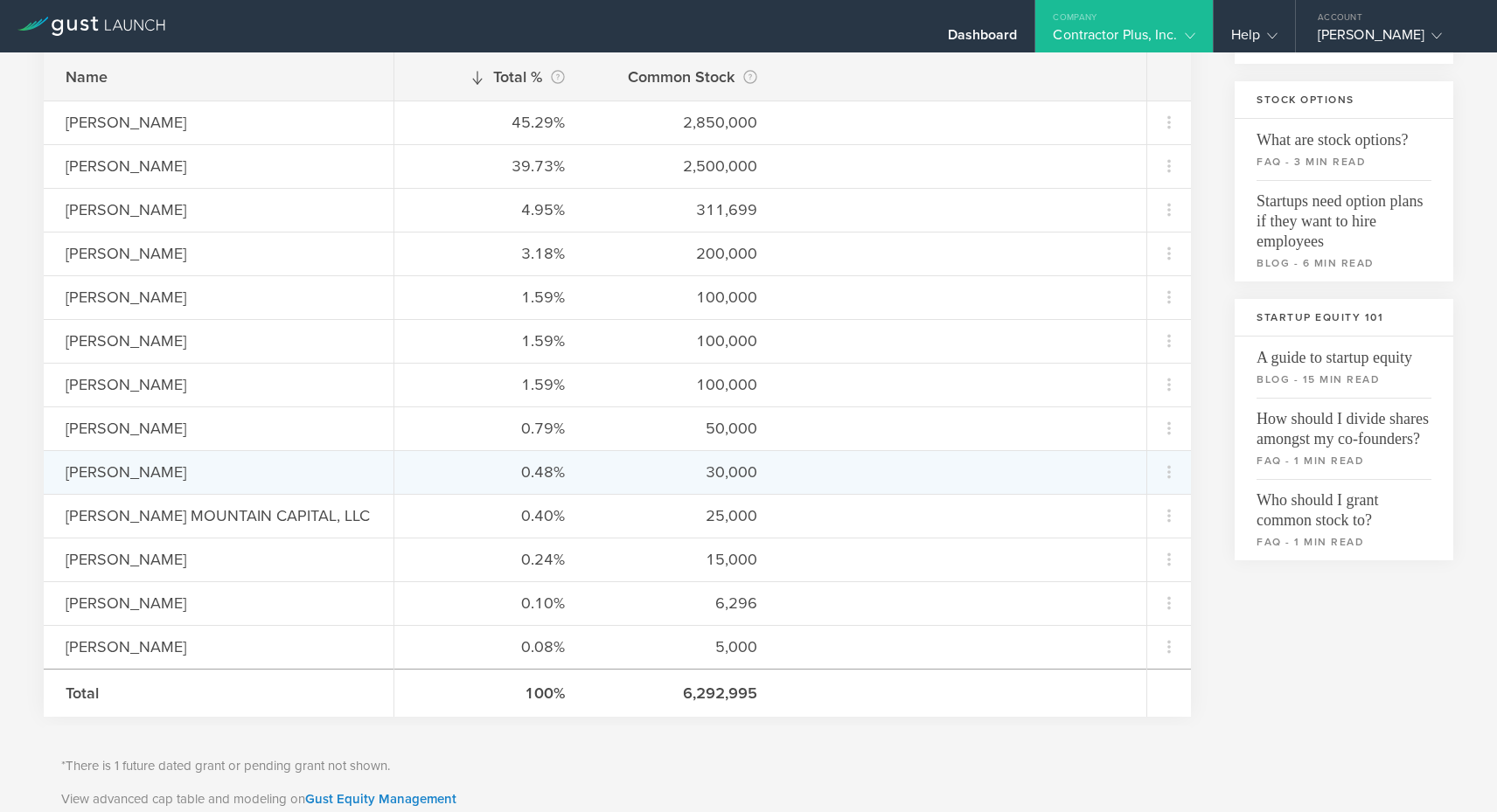
click at [569, 467] on div "0.48% 30,000" at bounding box center [770, 472] width 752 height 44
click at [1170, 476] on icon at bounding box center [1169, 471] width 21 height 21
click at [146, 467] on md-backdrop at bounding box center [748, 406] width 1497 height 812
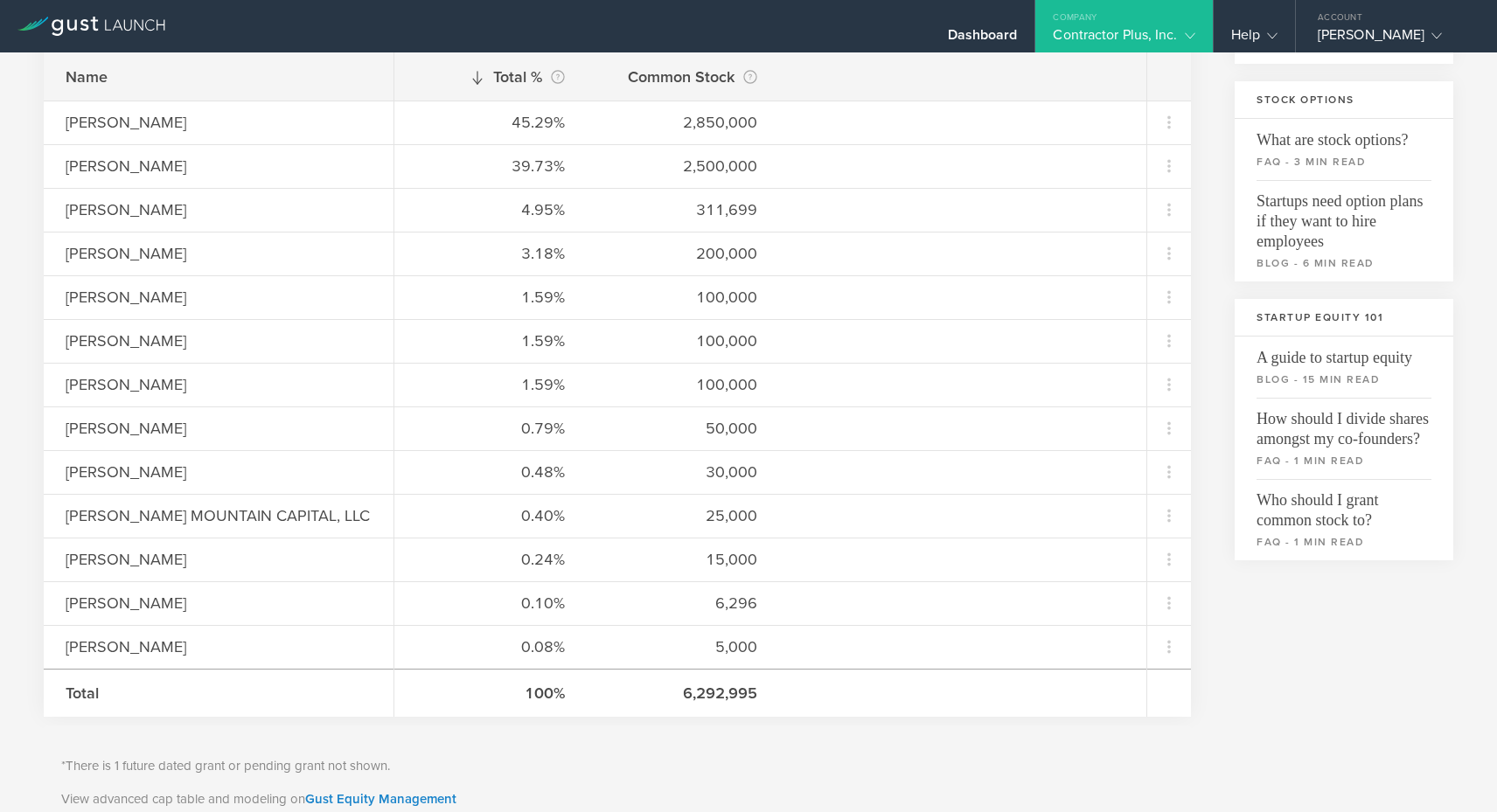
click at [146, 467] on div "[PERSON_NAME]" at bounding box center [219, 471] width 306 height 23
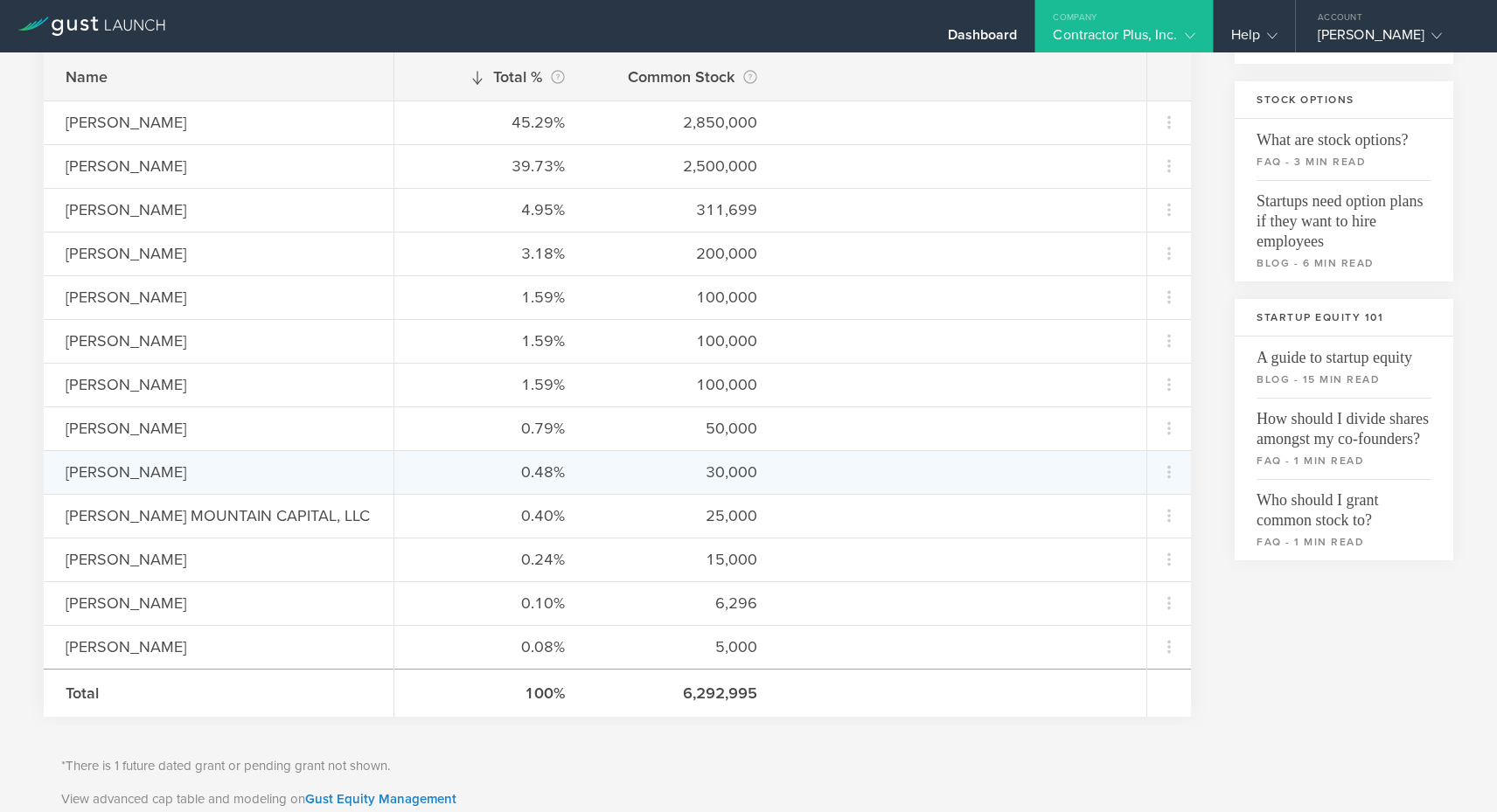
click at [146, 471] on div "[PERSON_NAME]" at bounding box center [219, 471] width 306 height 23
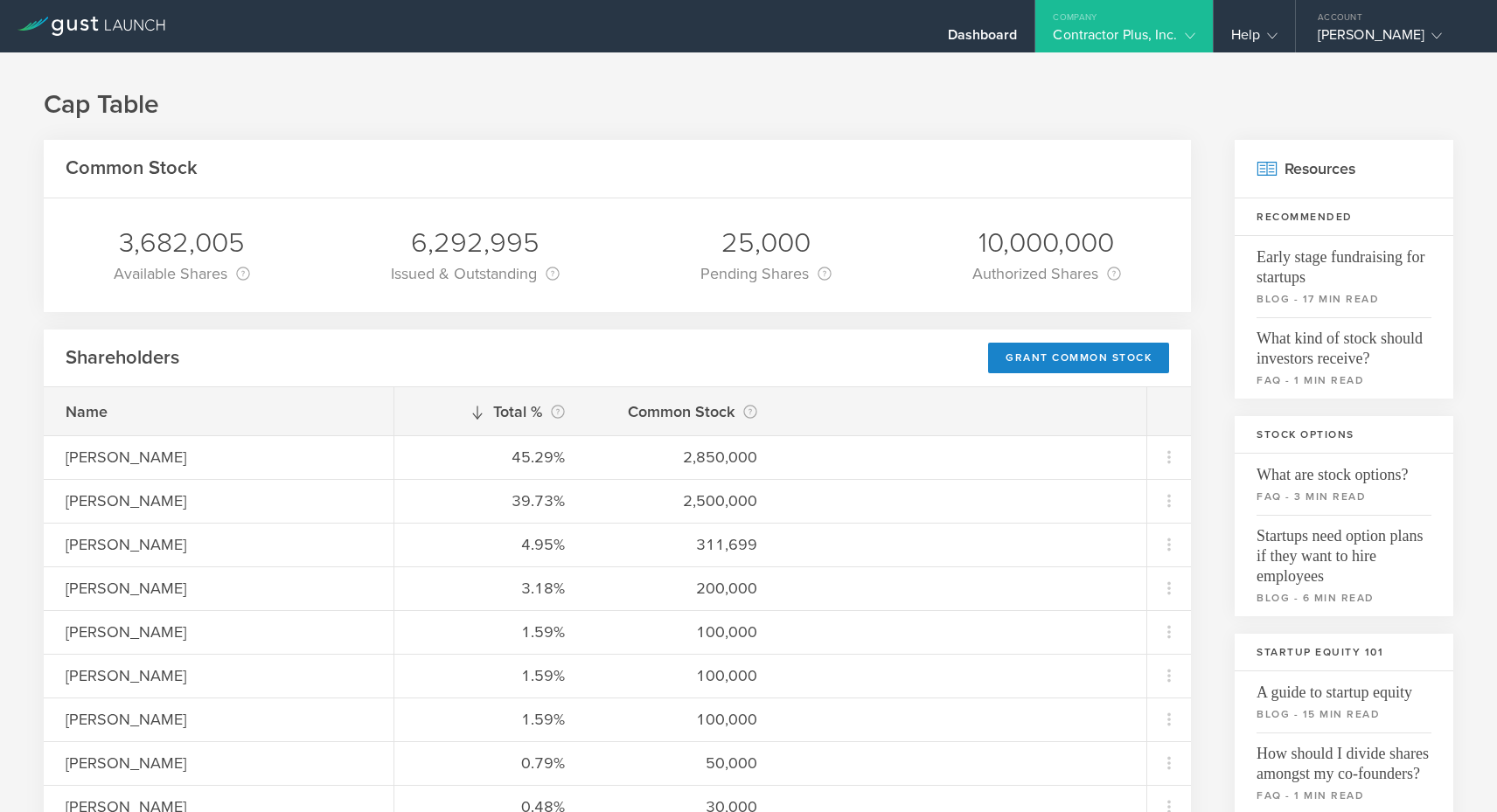
scroll to position [0, 0]
click at [1006, 39] on div "Dashboard" at bounding box center [982, 39] width 70 height 27
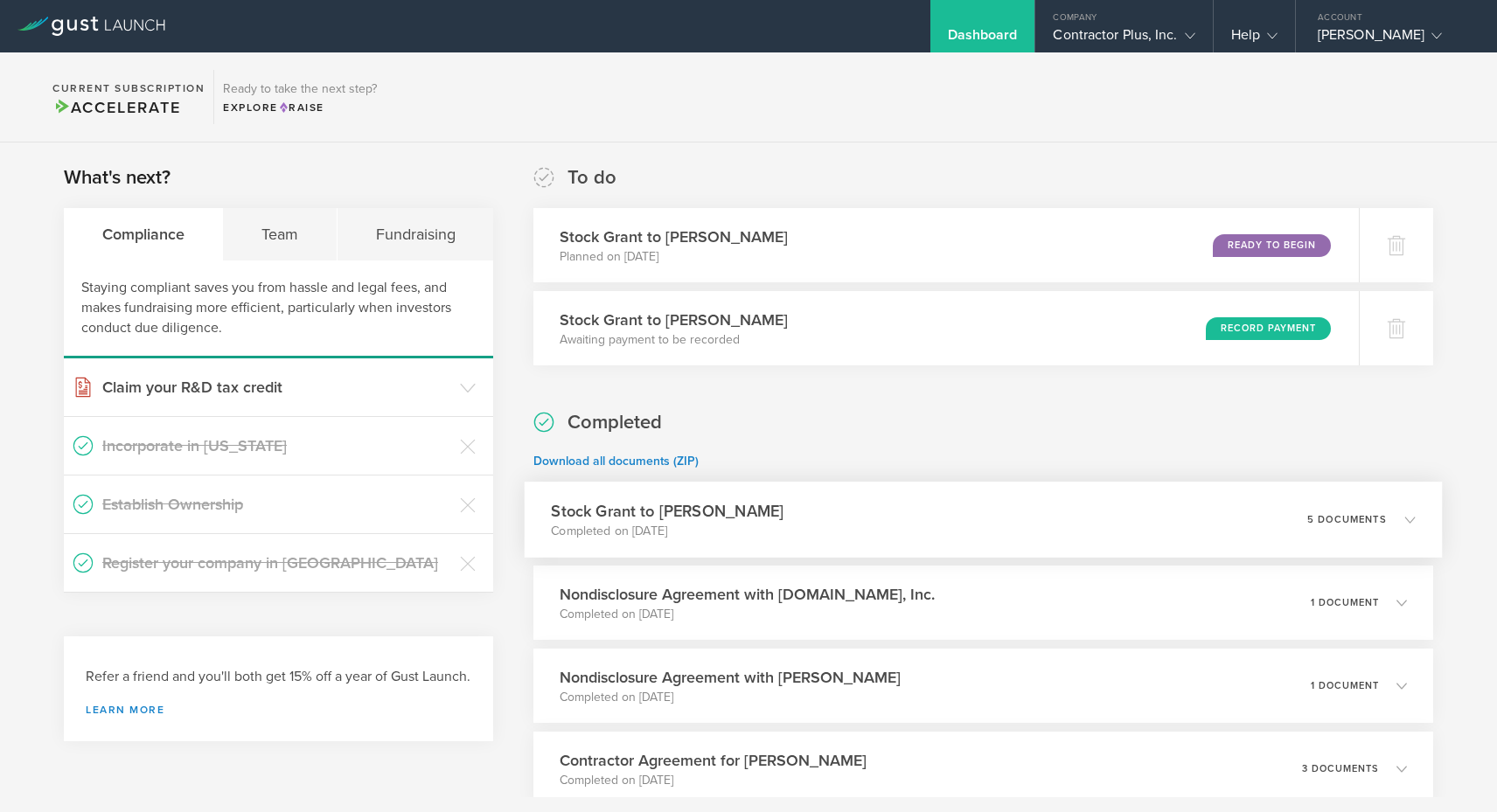
click at [1148, 531] on div "Stock Grant to [PERSON_NAME] Completed on [DATE] 5 documents" at bounding box center [983, 519] width 917 height 76
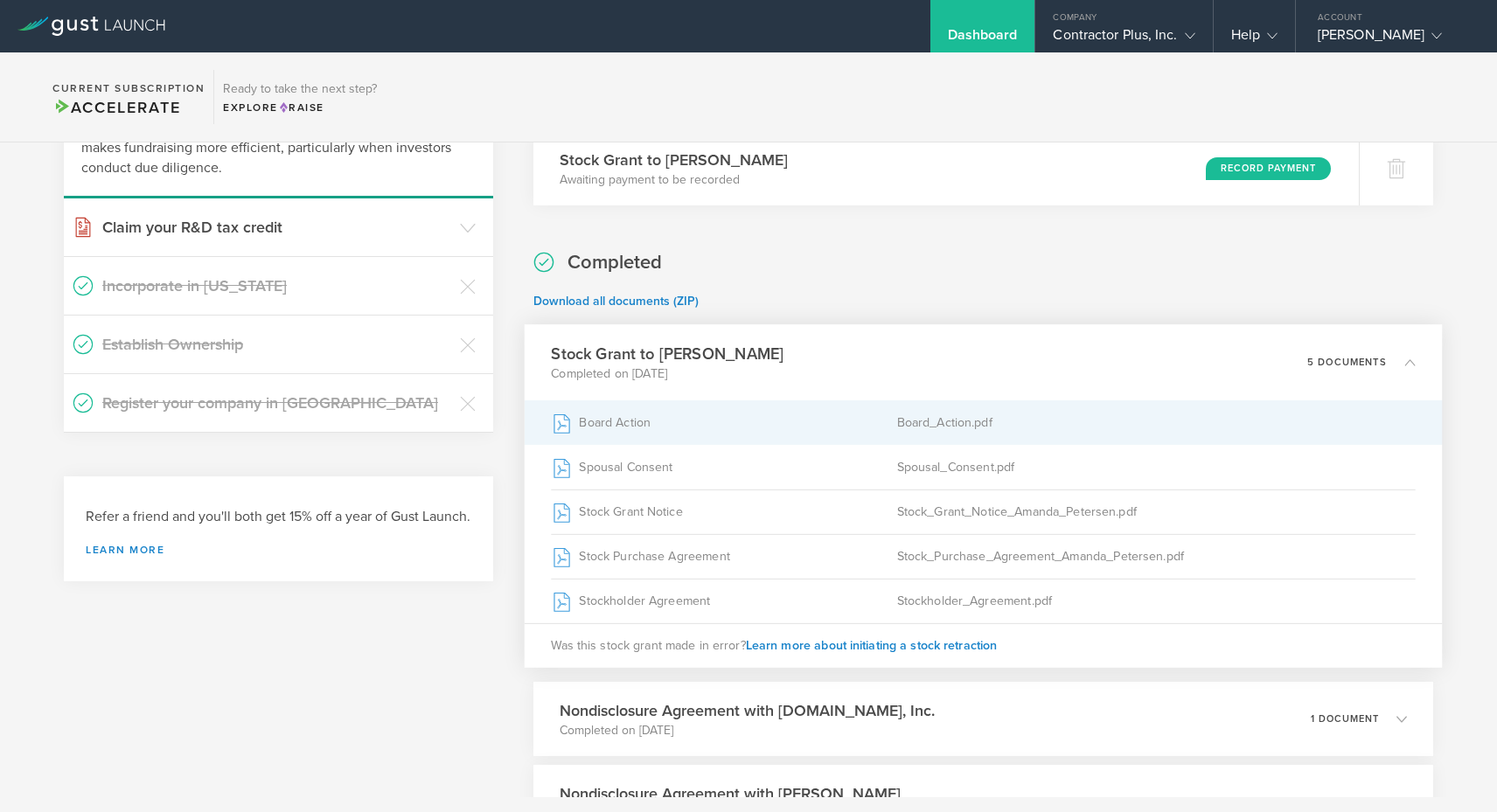
scroll to position [164, 0]
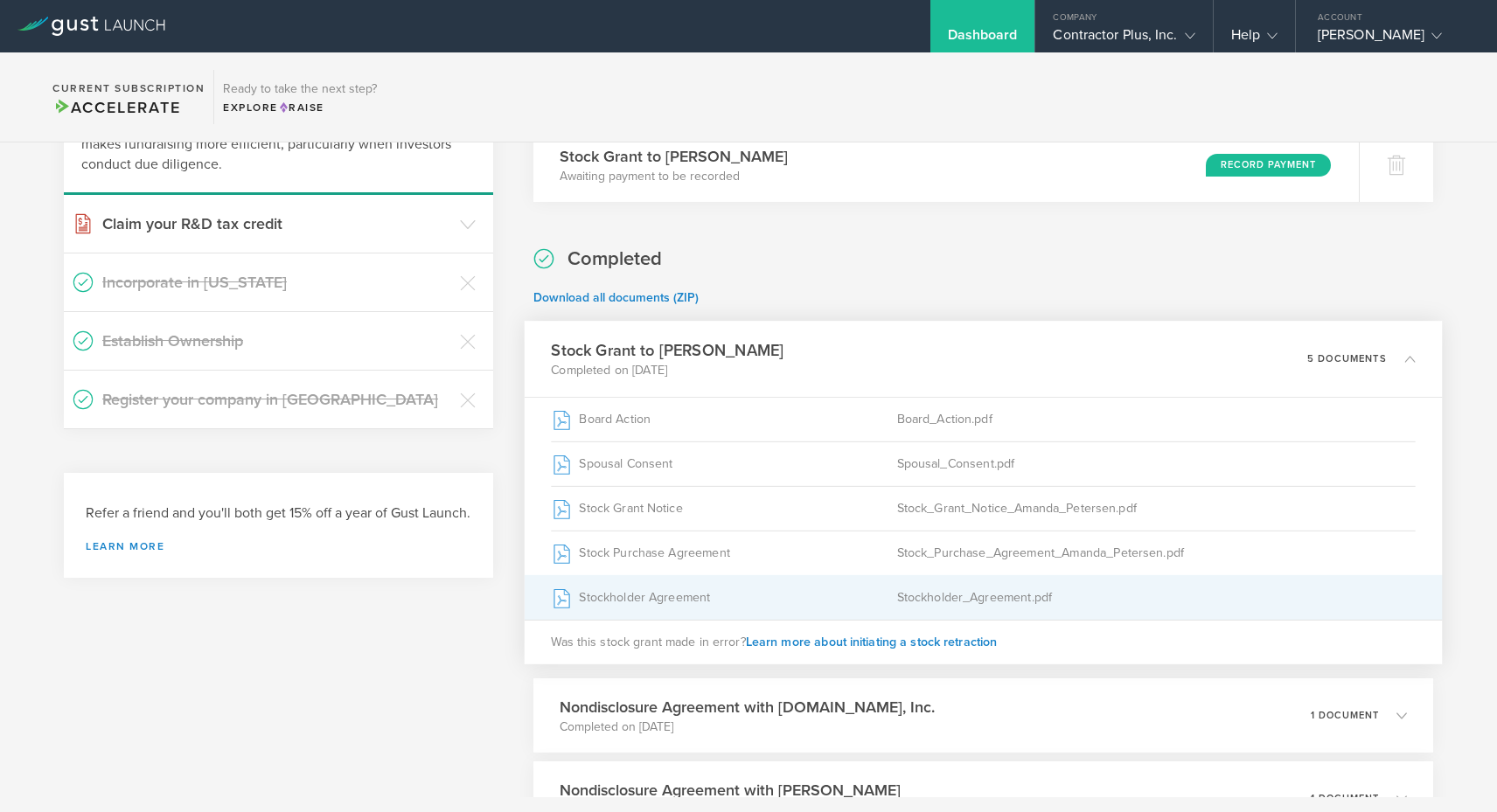
click at [1151, 603] on div "Stockholder_Agreement.pdf" at bounding box center [1156, 598] width 518 height 44
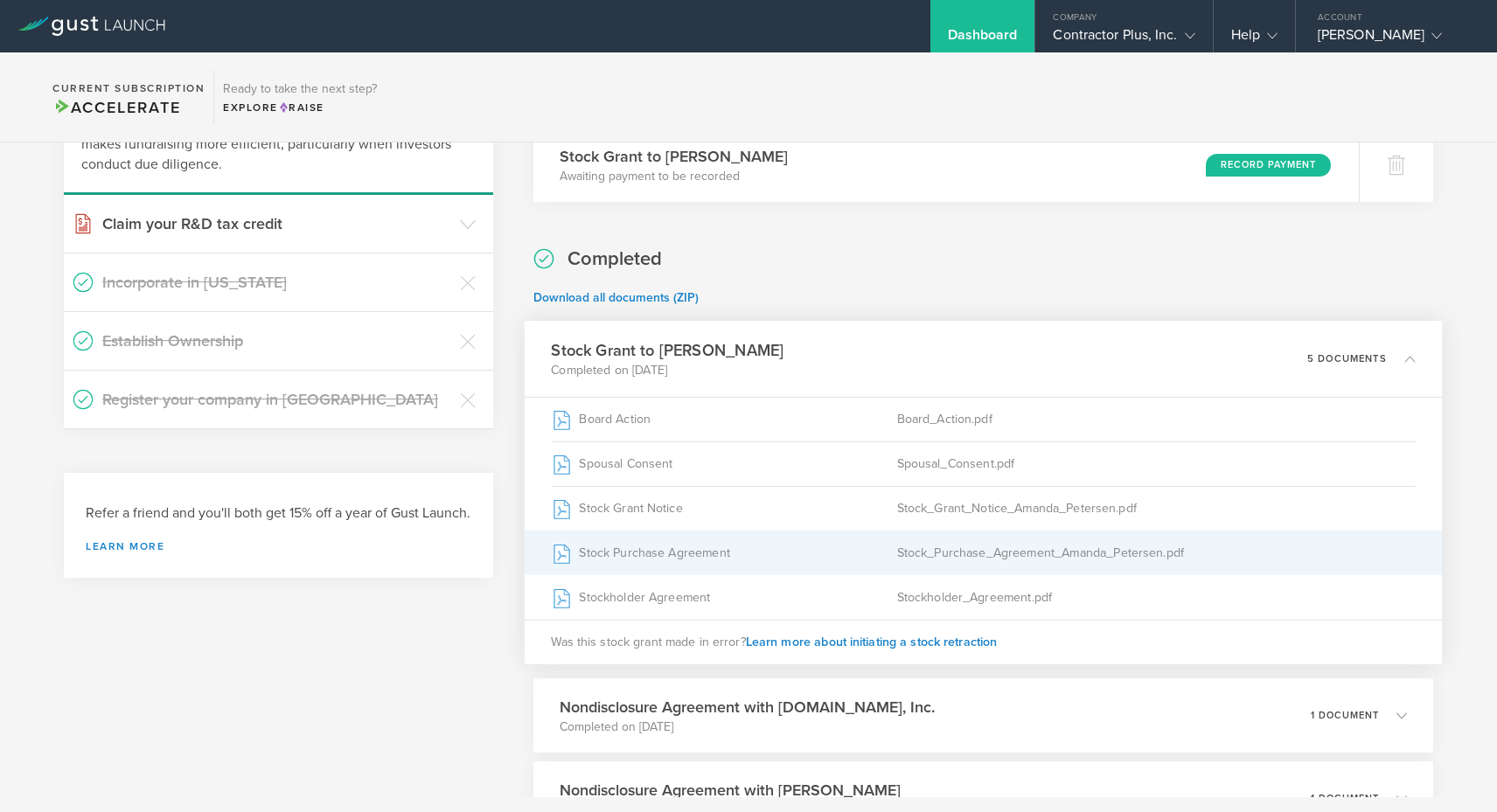
click at [1178, 558] on div "Stock_Purchase_Agreement_Amanda_Petersen.pdf" at bounding box center [1156, 554] width 518 height 44
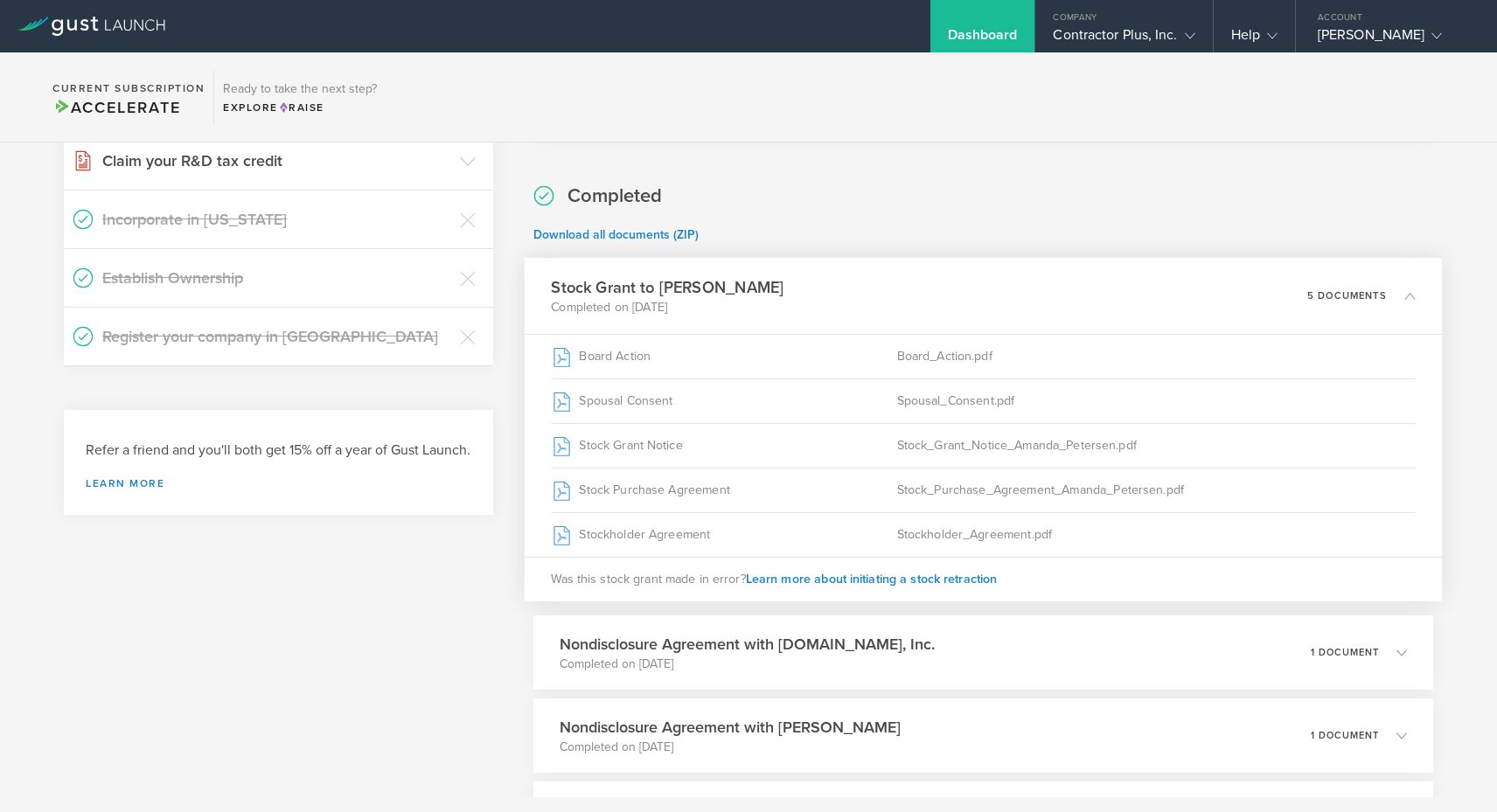
scroll to position [303, 0]
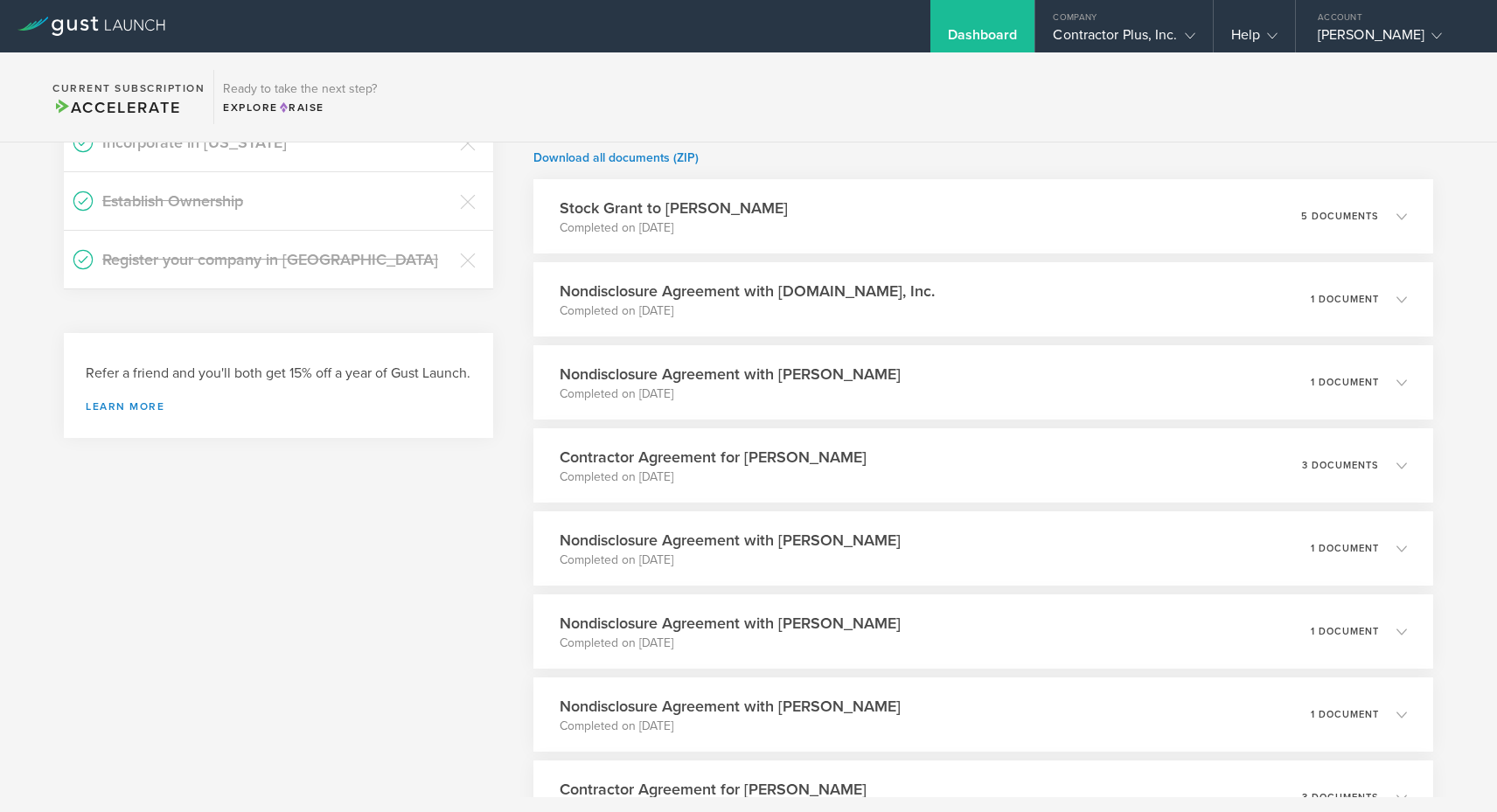
click at [767, 228] on p "Completed on [DATE]" at bounding box center [668, 228] width 233 height 17
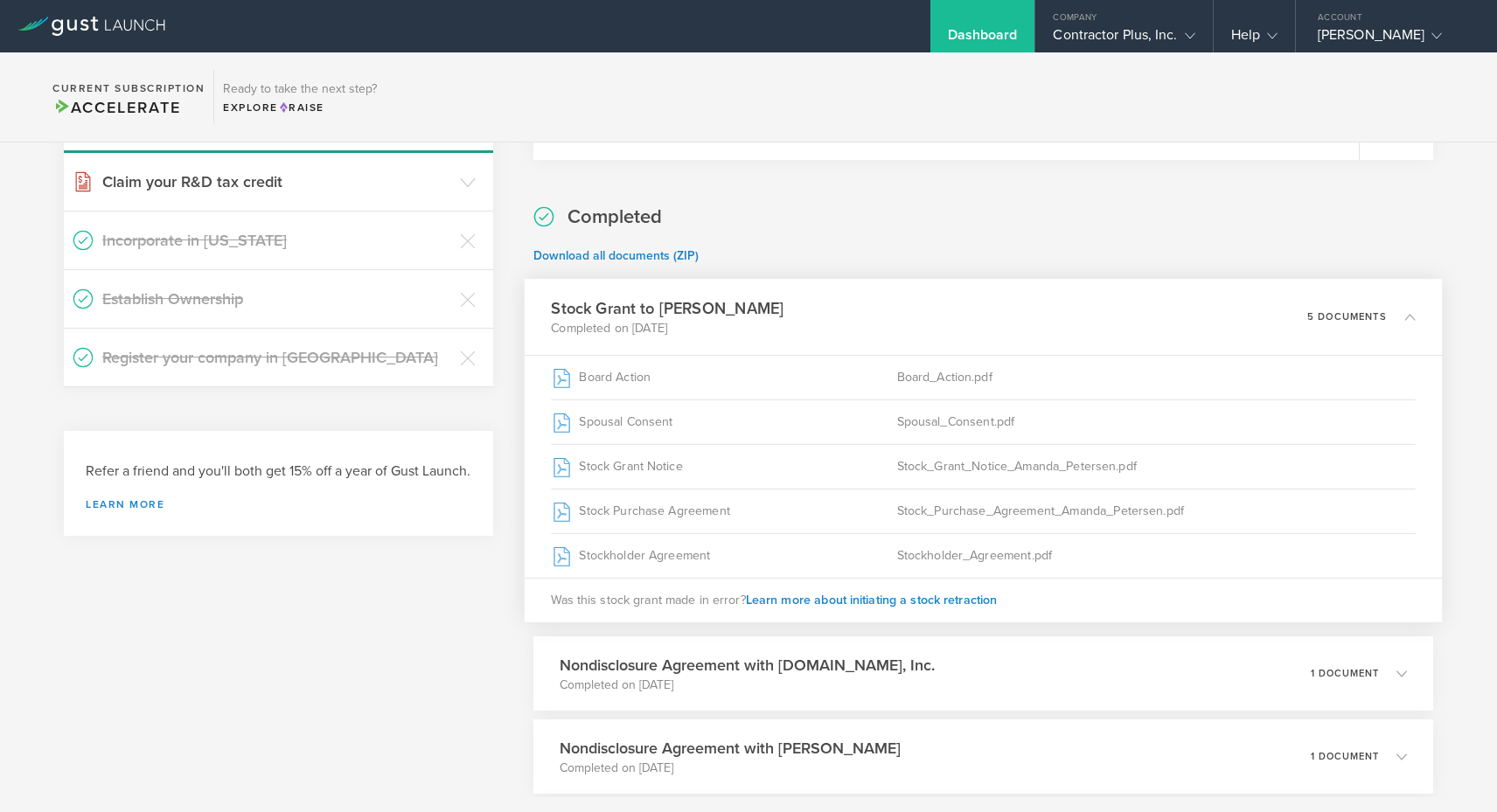
scroll to position [224, 0]
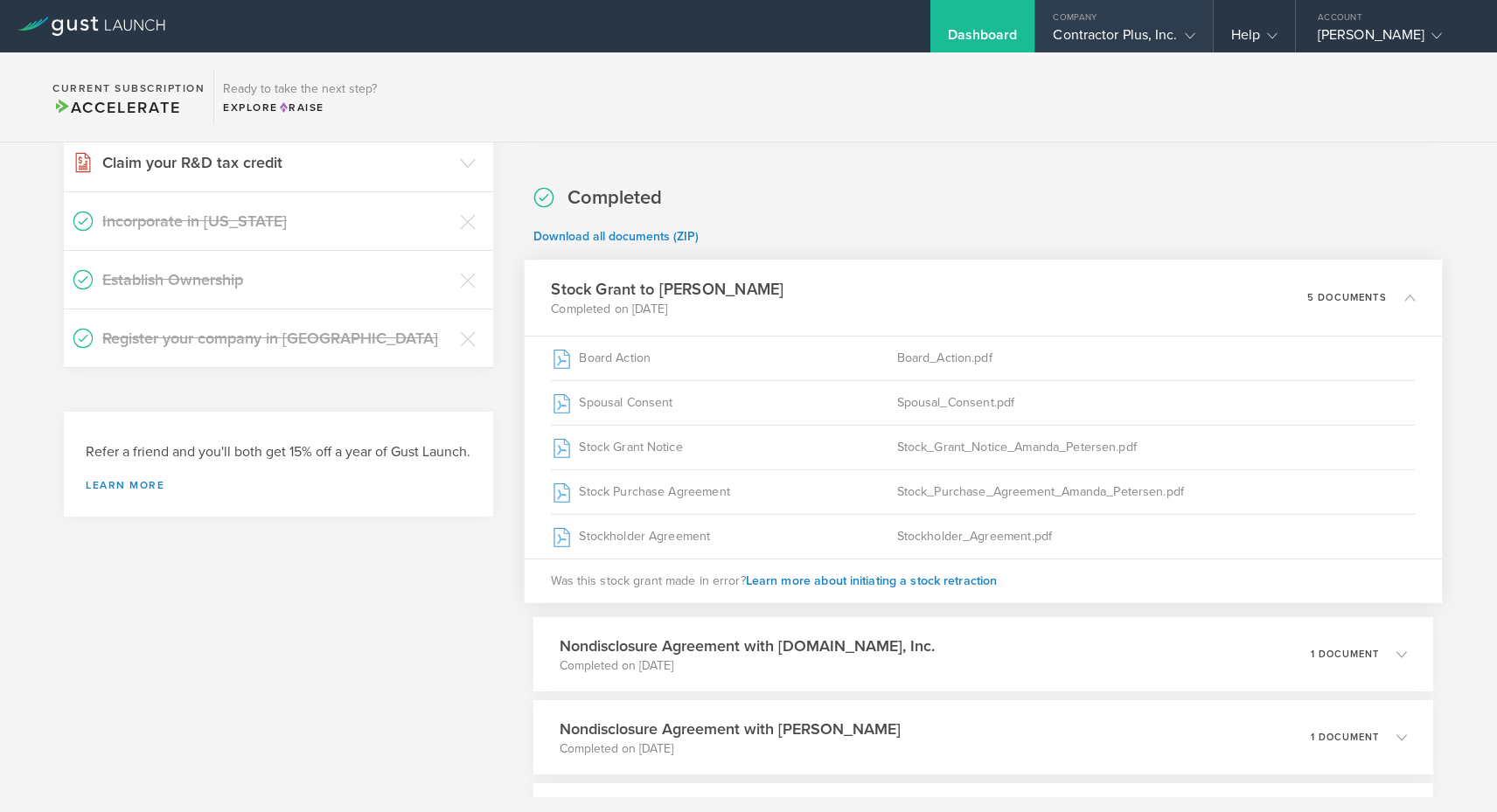
click at [1154, 18] on div "Company" at bounding box center [1123, 13] width 177 height 27
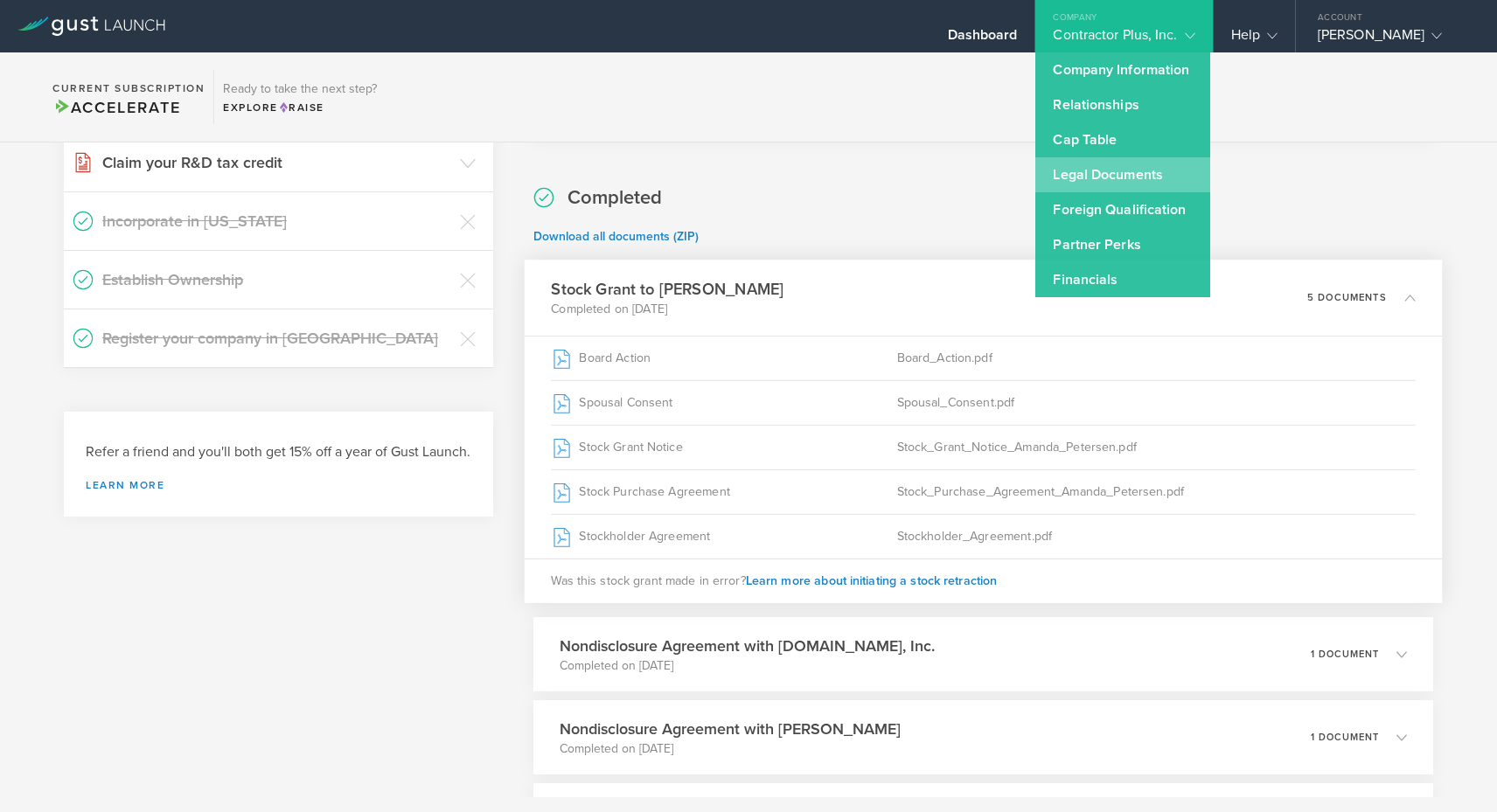
click at [1133, 176] on link "Legal Documents" at bounding box center [1123, 175] width 175 height 35
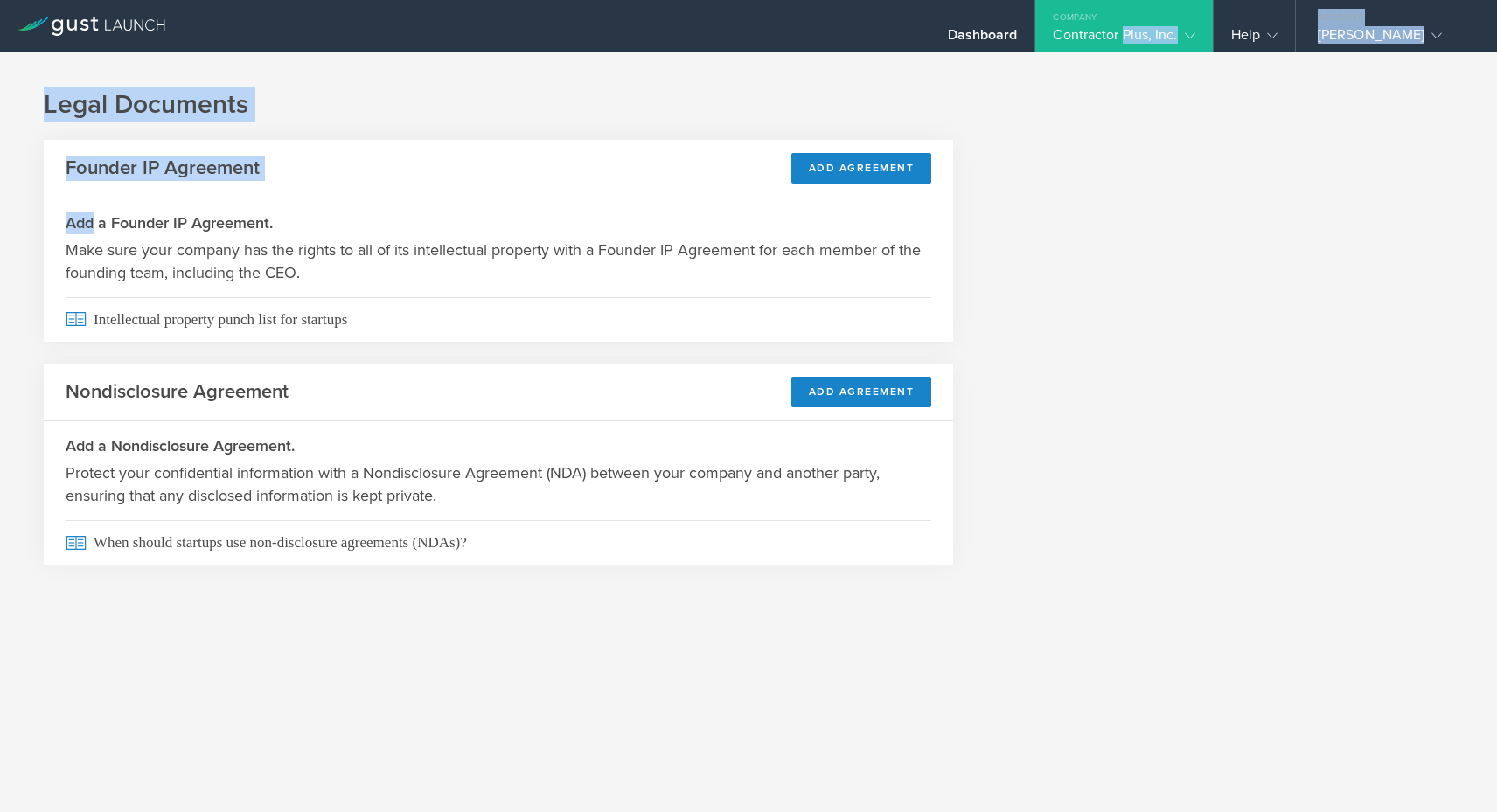
click at [1140, 25] on body "Dashboard Company Contractor Plus, Inc. Company Information Relationships Cap T…" at bounding box center [748, 406] width 1497 height 812
click at [1140, 25] on div "Company" at bounding box center [1123, 13] width 177 height 27
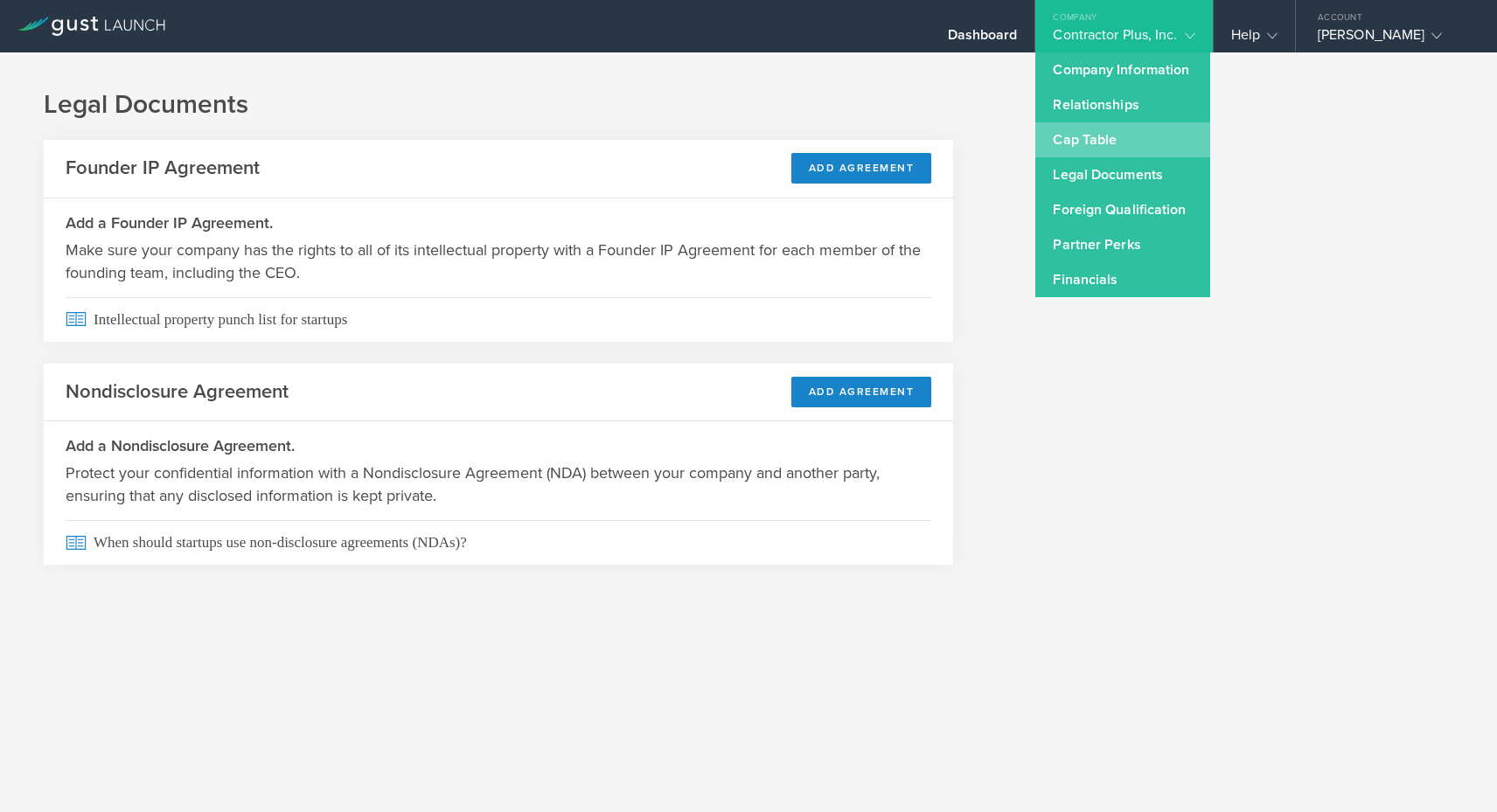
click at [1085, 133] on link "Cap Table" at bounding box center [1123, 140] width 175 height 35
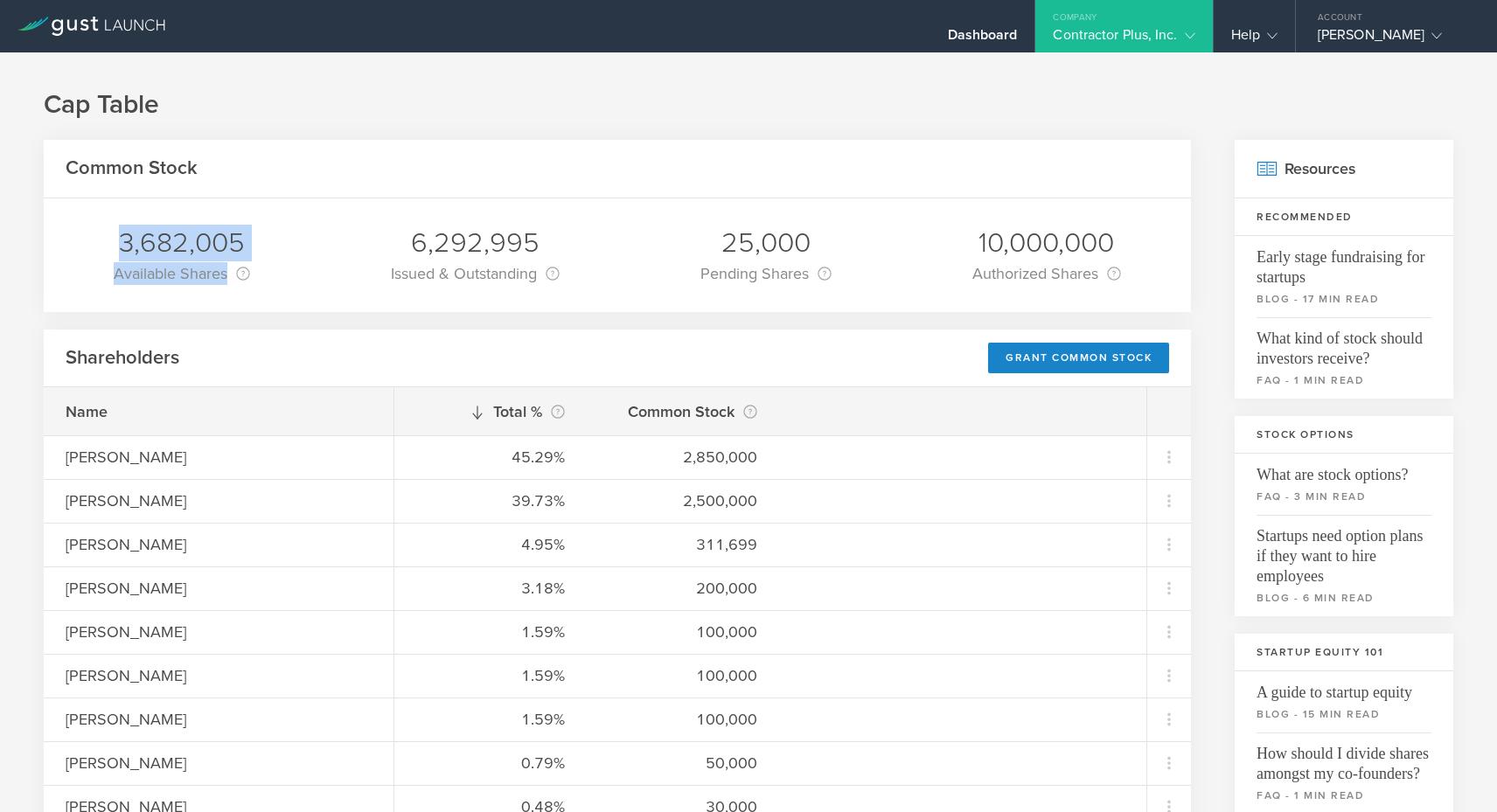
drag, startPoint x: 114, startPoint y: 229, endPoint x: 229, endPoint y: 273, distance: 123.1
click at [229, 274] on div "3,682,005 Available Shares This is the number of shares that the company has av…" at bounding box center [182, 255] width 163 height 114
